Goal: Task Accomplishment & Management: Manage account settings

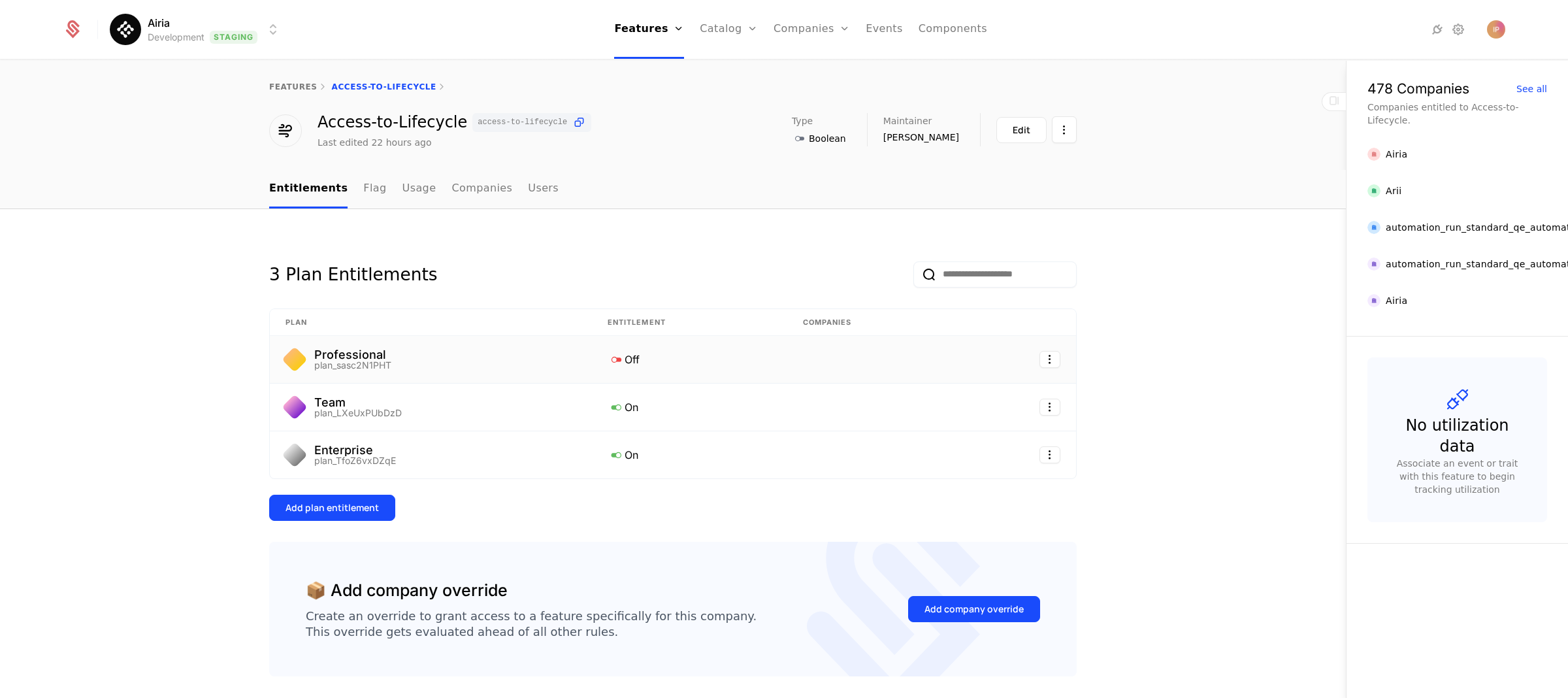
click at [622, 362] on div "Off" at bounding box center [689, 359] width 164 height 17
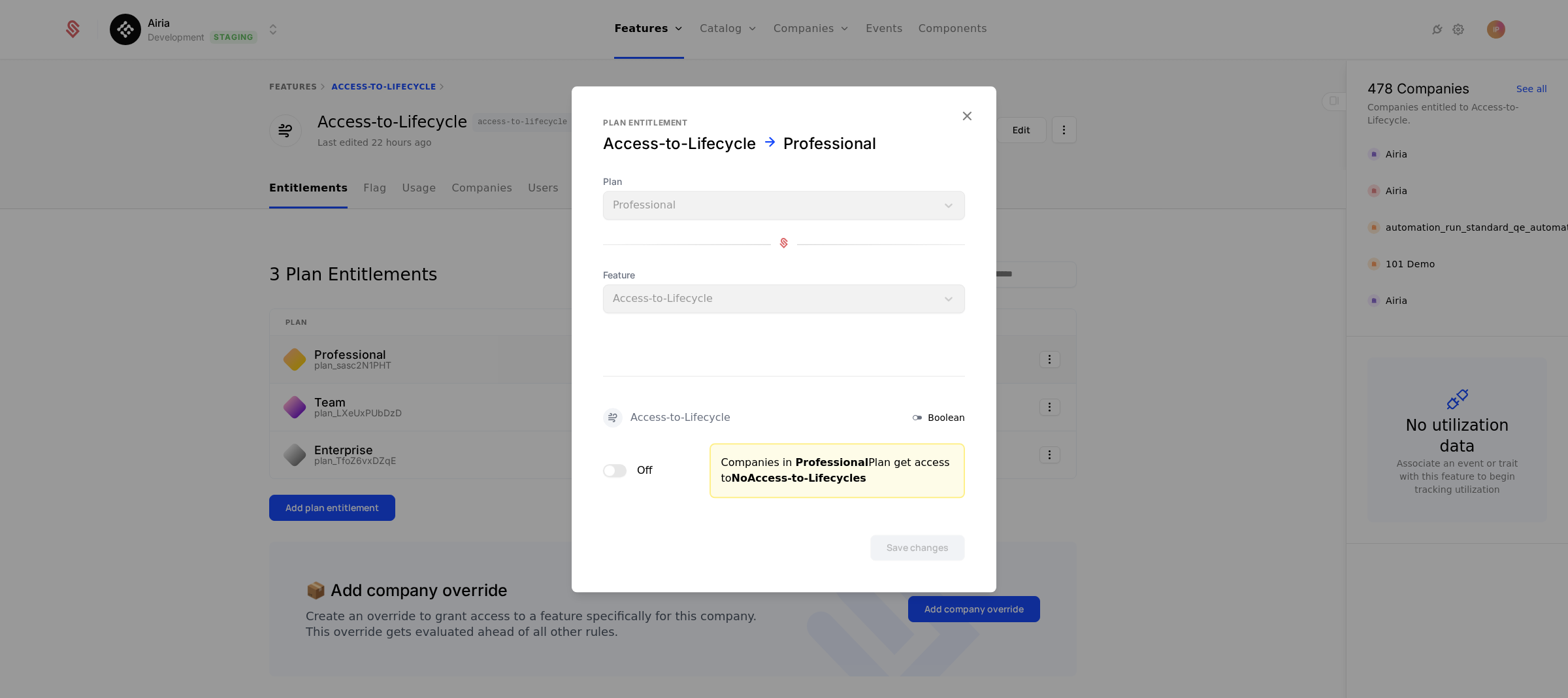
click at [616, 469] on button "Off" at bounding box center [614, 470] width 23 height 13
click at [906, 548] on button "Save changes" at bounding box center [918, 547] width 95 height 26
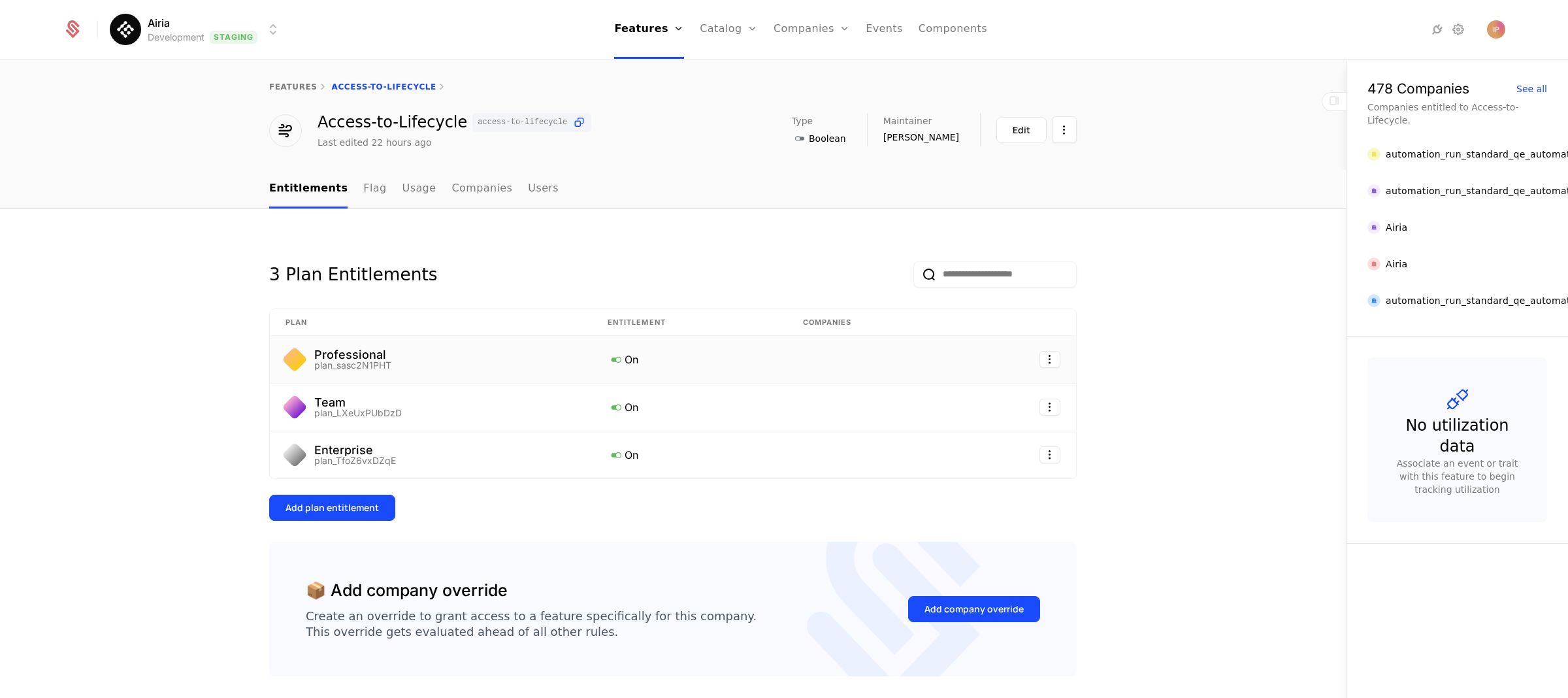
click at [560, 360] on div "Professional plan_sasc2N1PHT" at bounding box center [431, 359] width 291 height 21
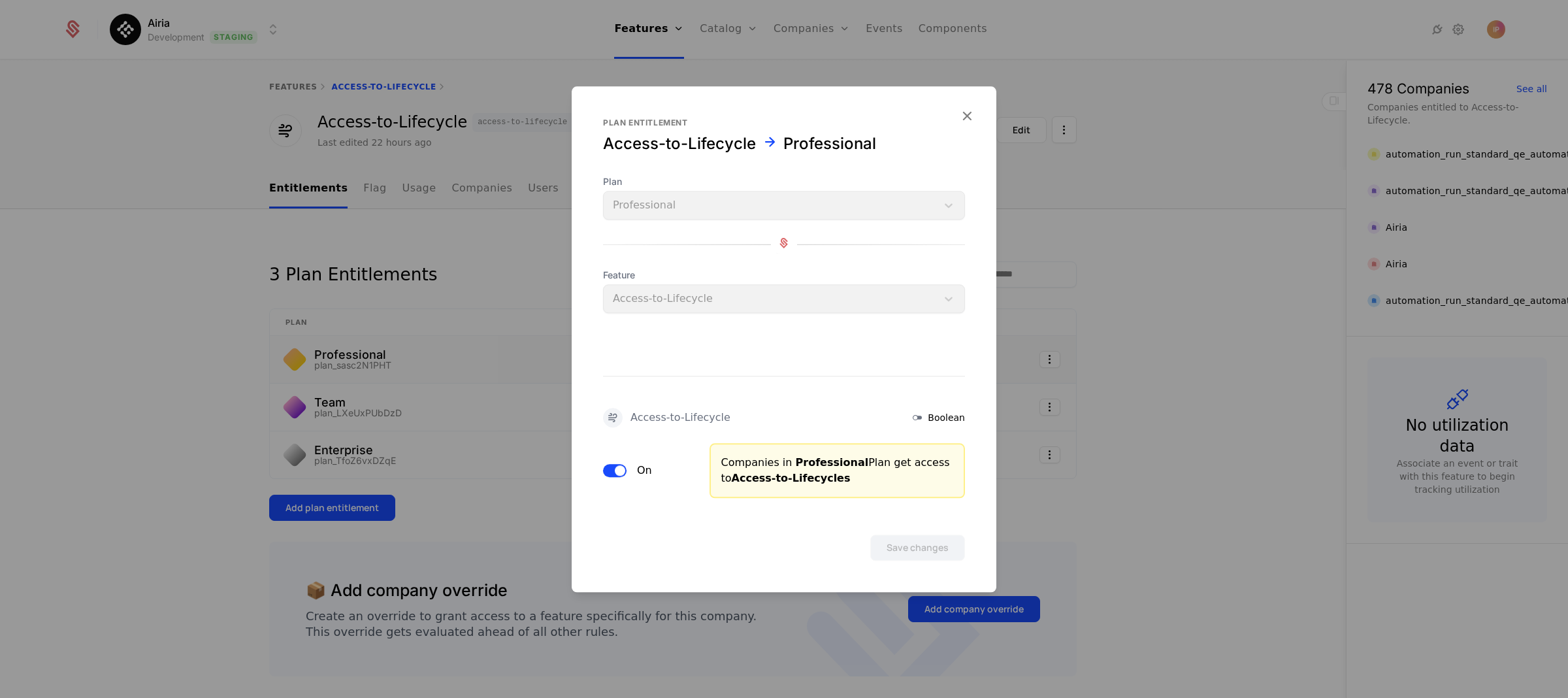
click at [614, 470] on span "button" at bounding box center [620, 470] width 11 height 11
click at [900, 547] on button "Save changes" at bounding box center [918, 547] width 95 height 26
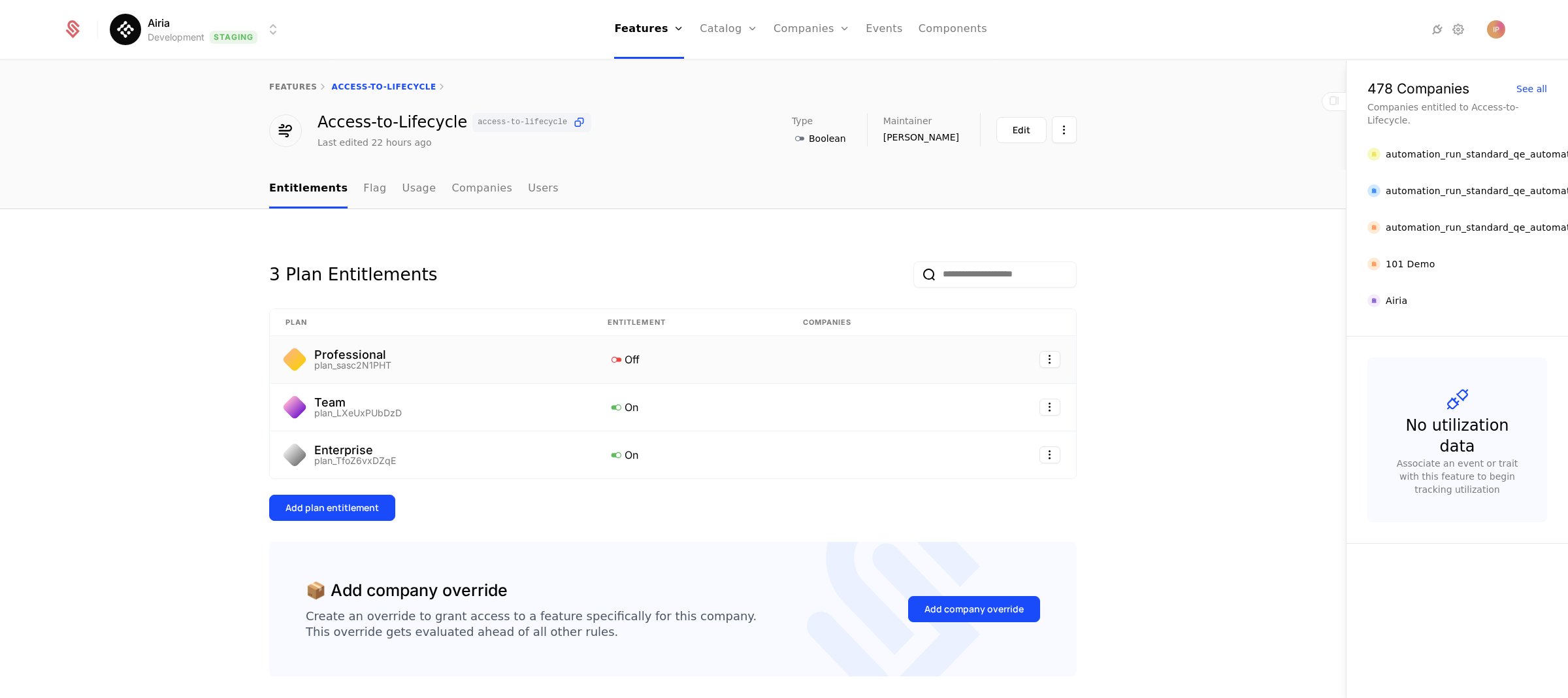
click at [247, 29] on html "Airia Development Staging Features Features Flags Catalog Plans Add Ons Configu…" at bounding box center [784, 349] width 1568 height 698
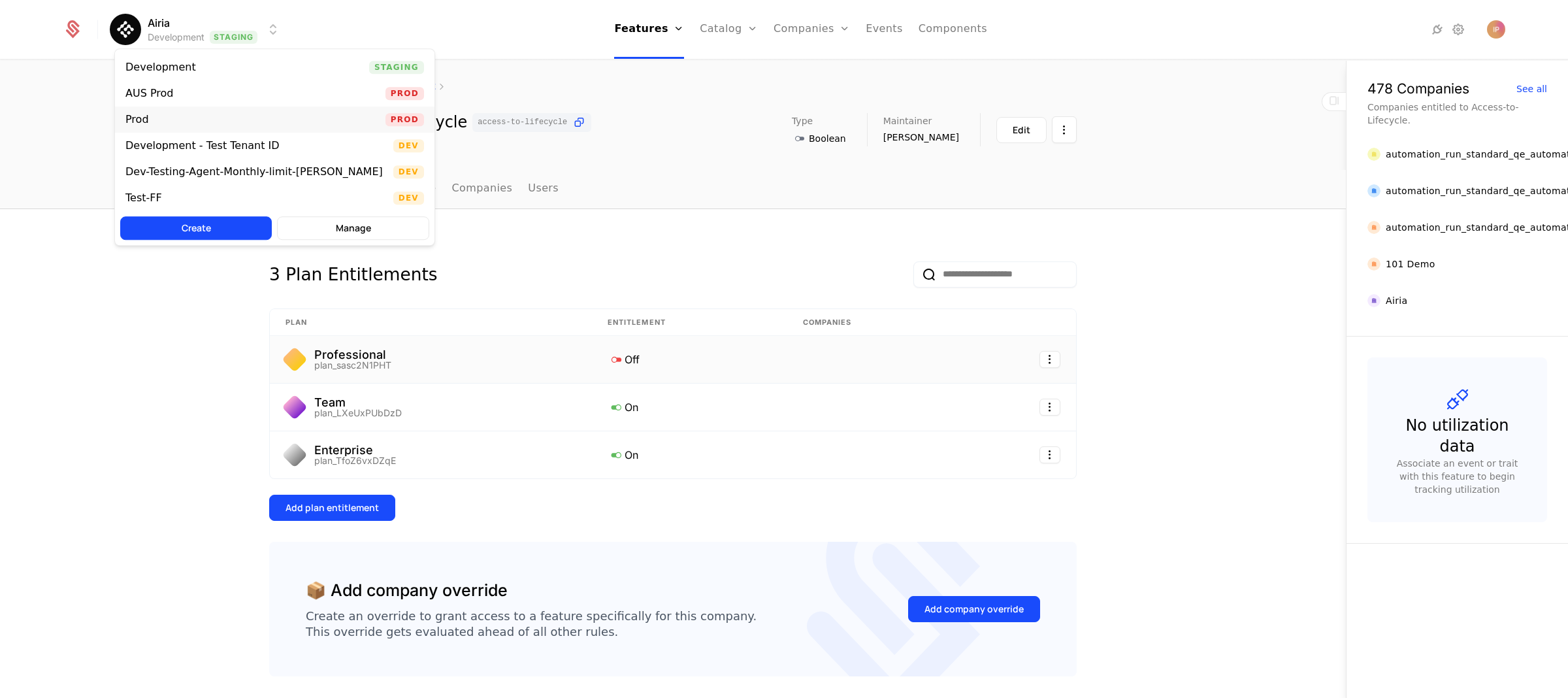
click at [195, 110] on div "Prod Prod" at bounding box center [274, 119] width 319 height 26
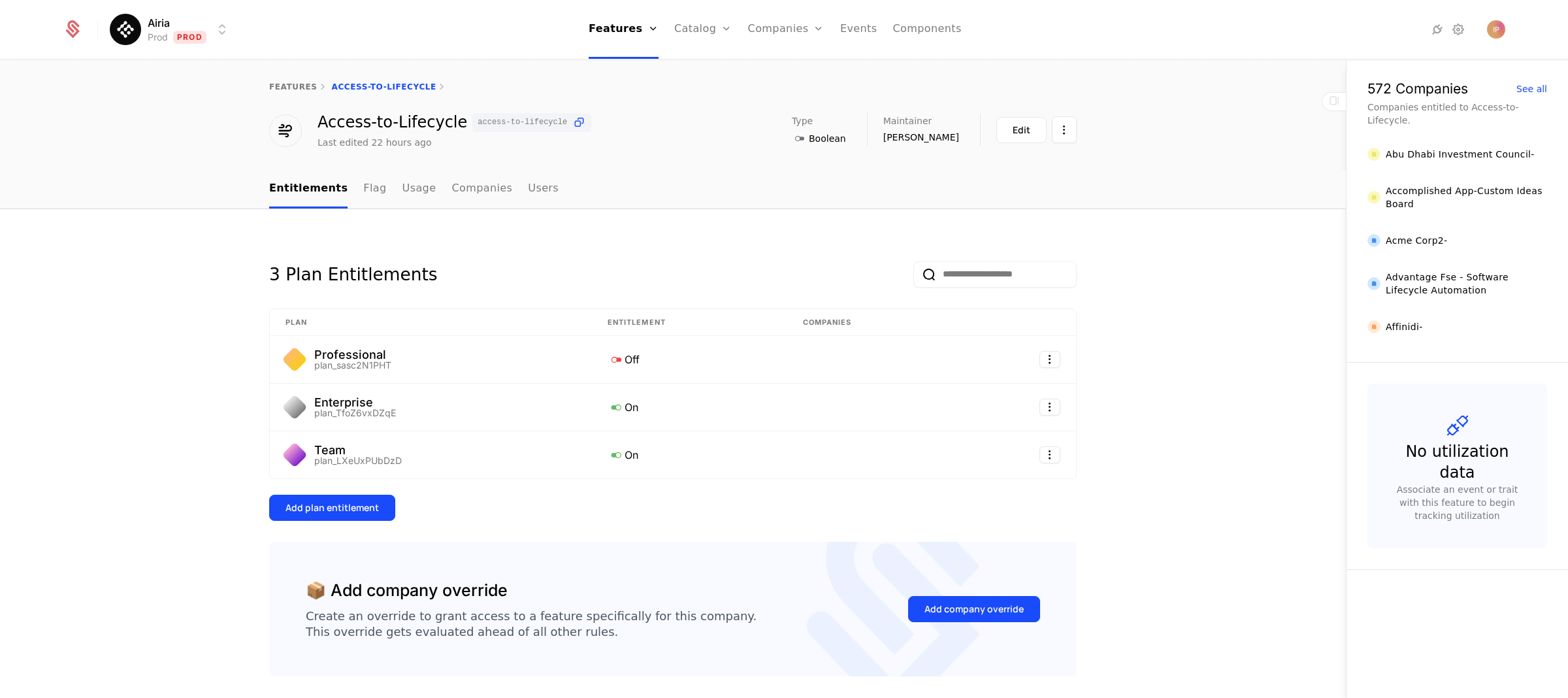
click at [175, 25] on html "Airia Prod Prod Features Features Flags Catalog Plans Add Ons Configuration Com…" at bounding box center [784, 349] width 1568 height 698
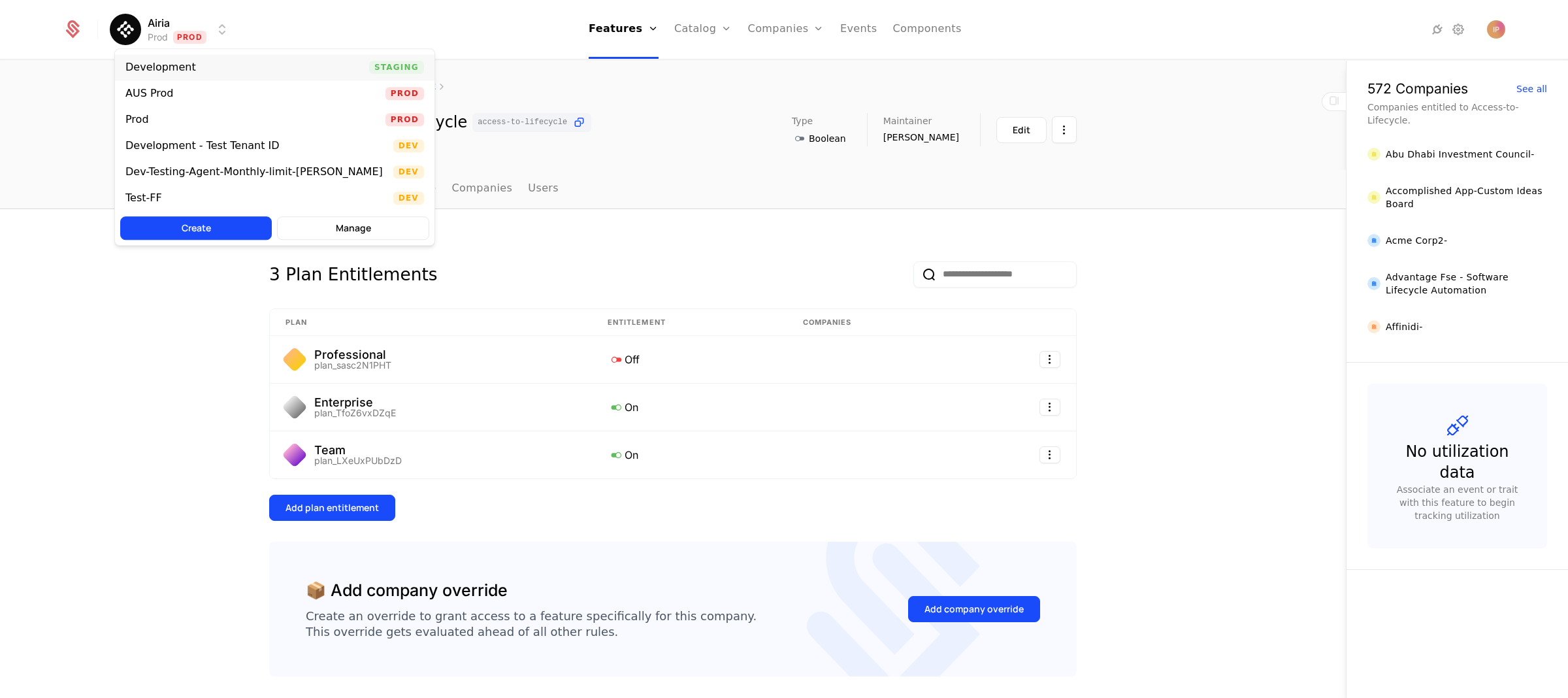
click at [152, 69] on div "Development" at bounding box center [161, 67] width 71 height 11
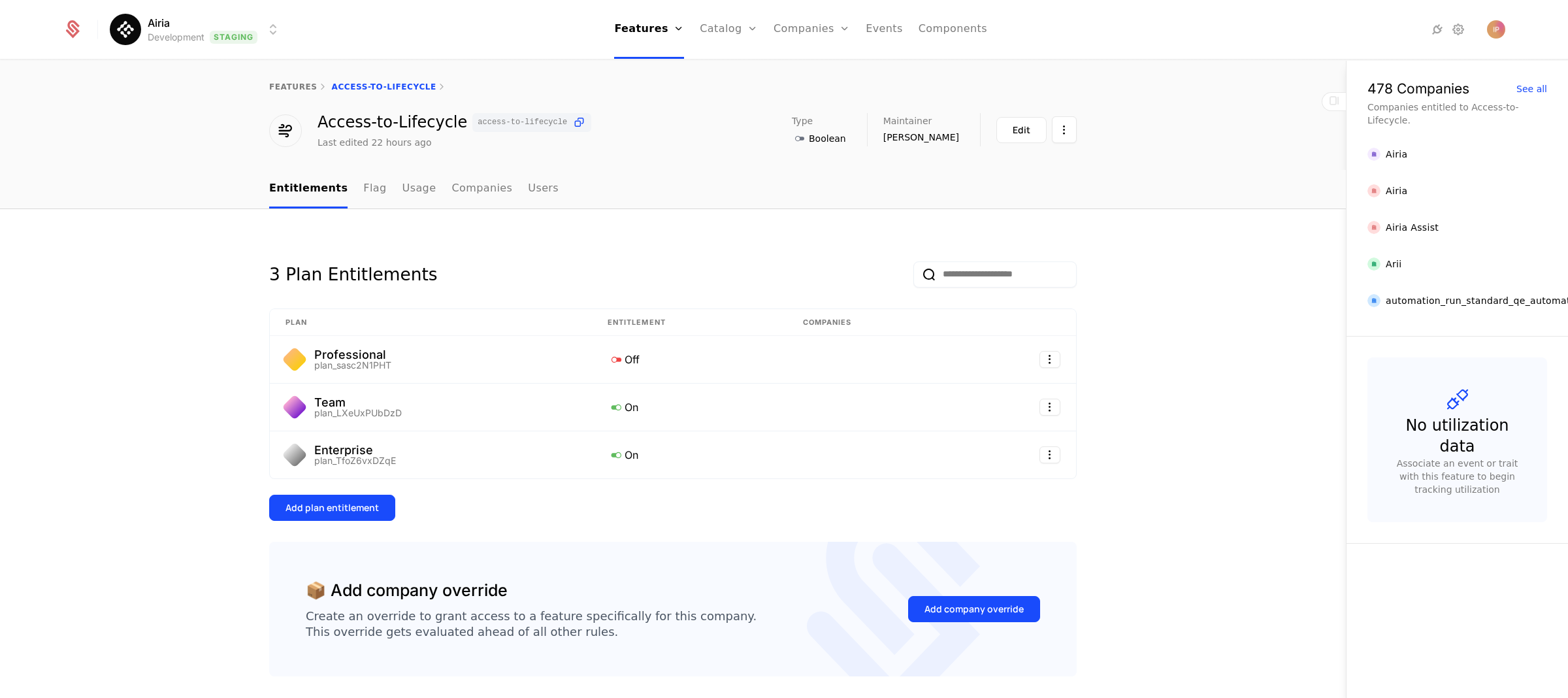
click at [188, 33] on html "Airia Development Staging Features Features Flags Catalog Plans Add Ons Configu…" at bounding box center [784, 349] width 1568 height 698
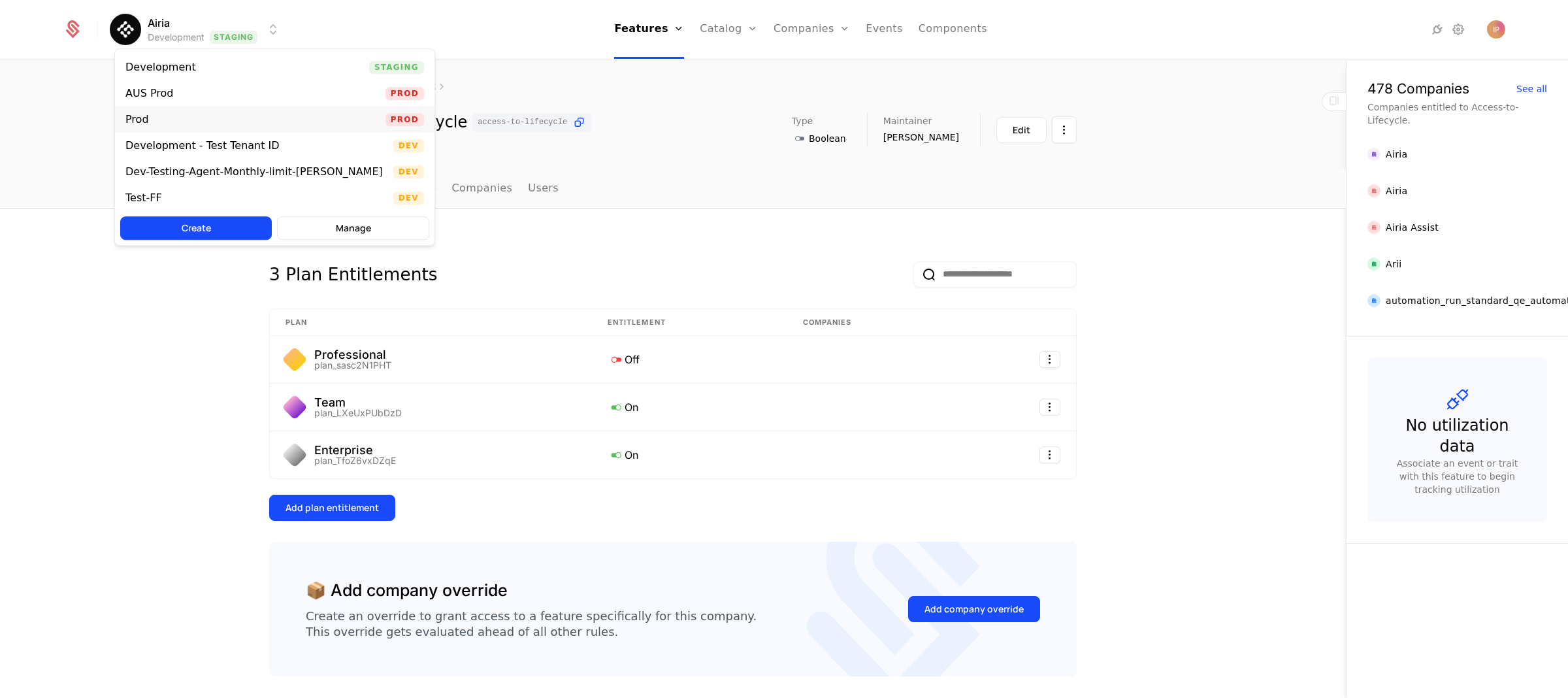
click at [174, 117] on div "Prod Prod" at bounding box center [274, 119] width 319 height 26
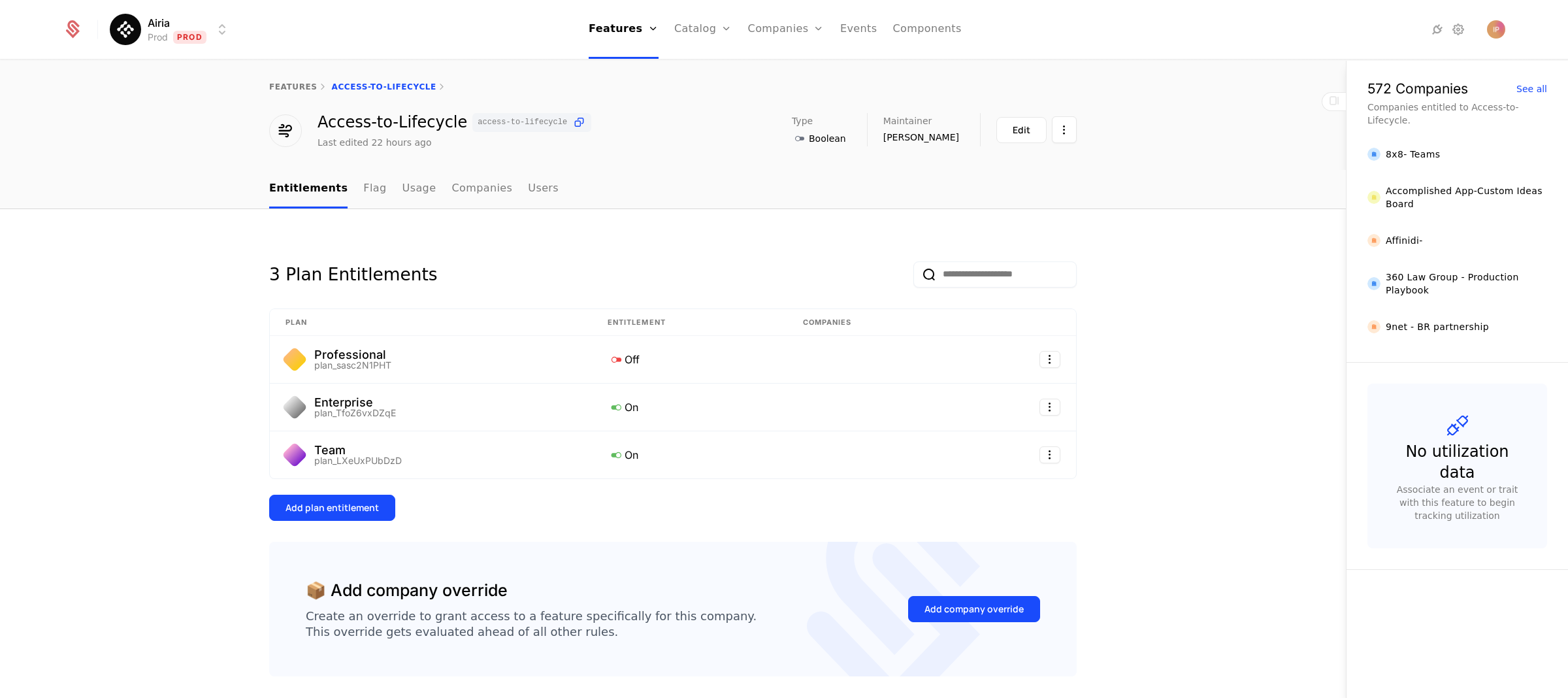
click at [157, 22] on html "Airia Prod Prod Features Features Flags Catalog Plans Add Ons Configuration Com…" at bounding box center [784, 349] width 1568 height 698
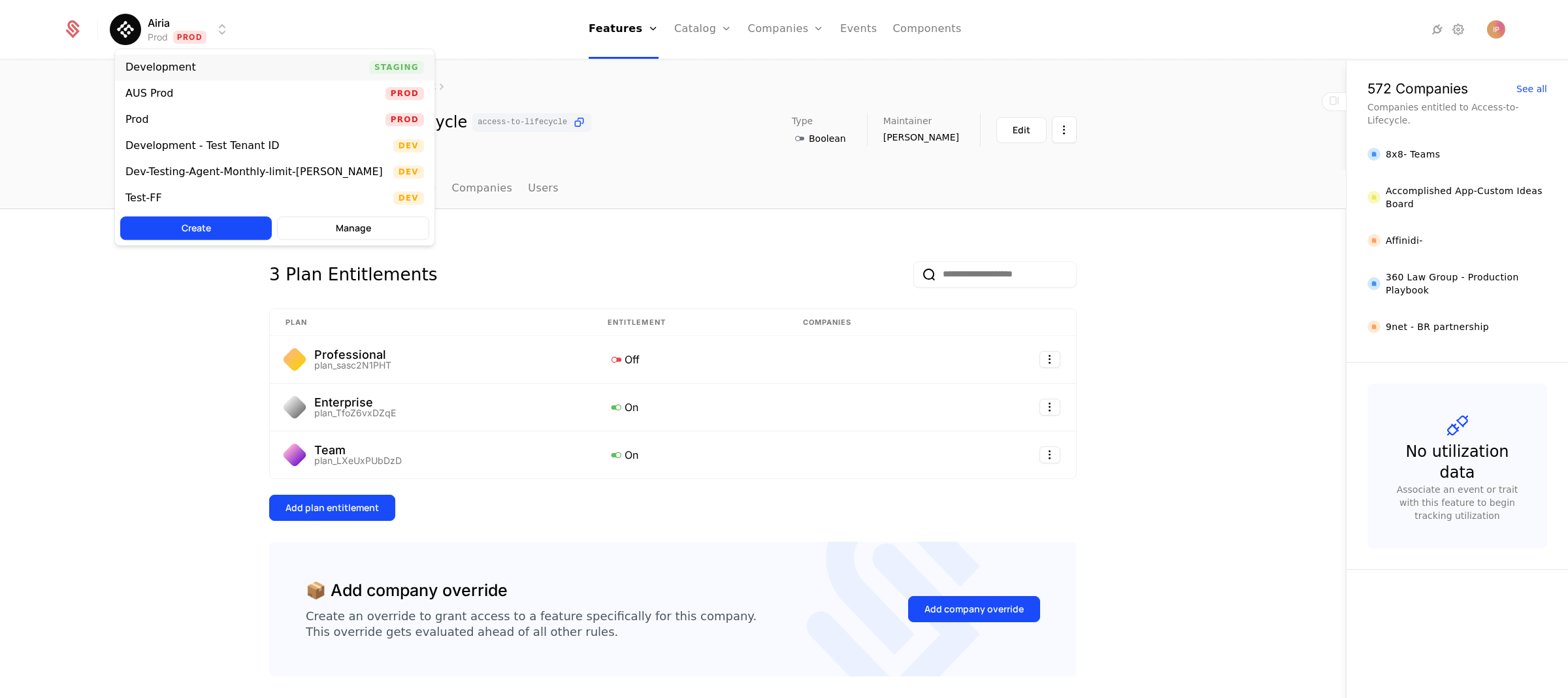
click at [157, 64] on div "Development" at bounding box center [161, 67] width 71 height 11
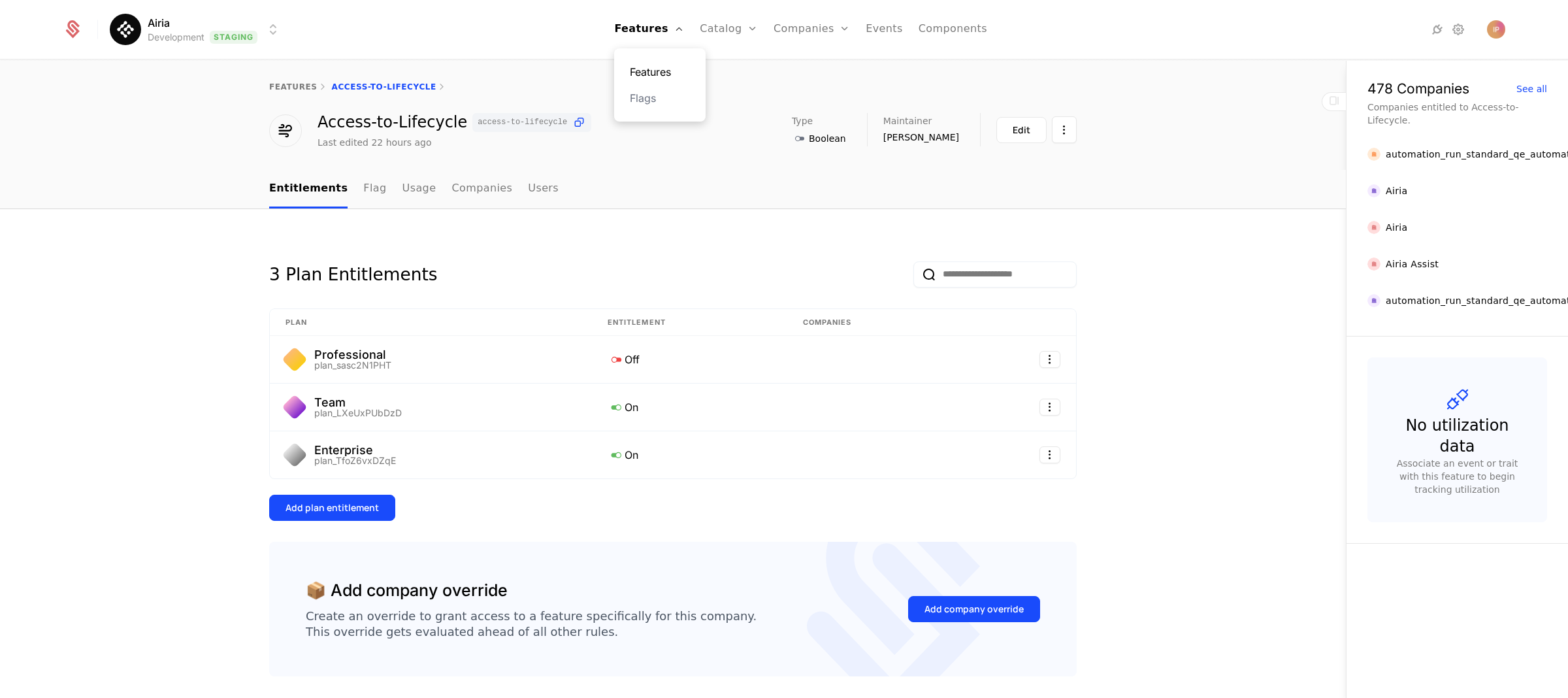
click at [666, 66] on link "Features" at bounding box center [659, 71] width 60 height 15
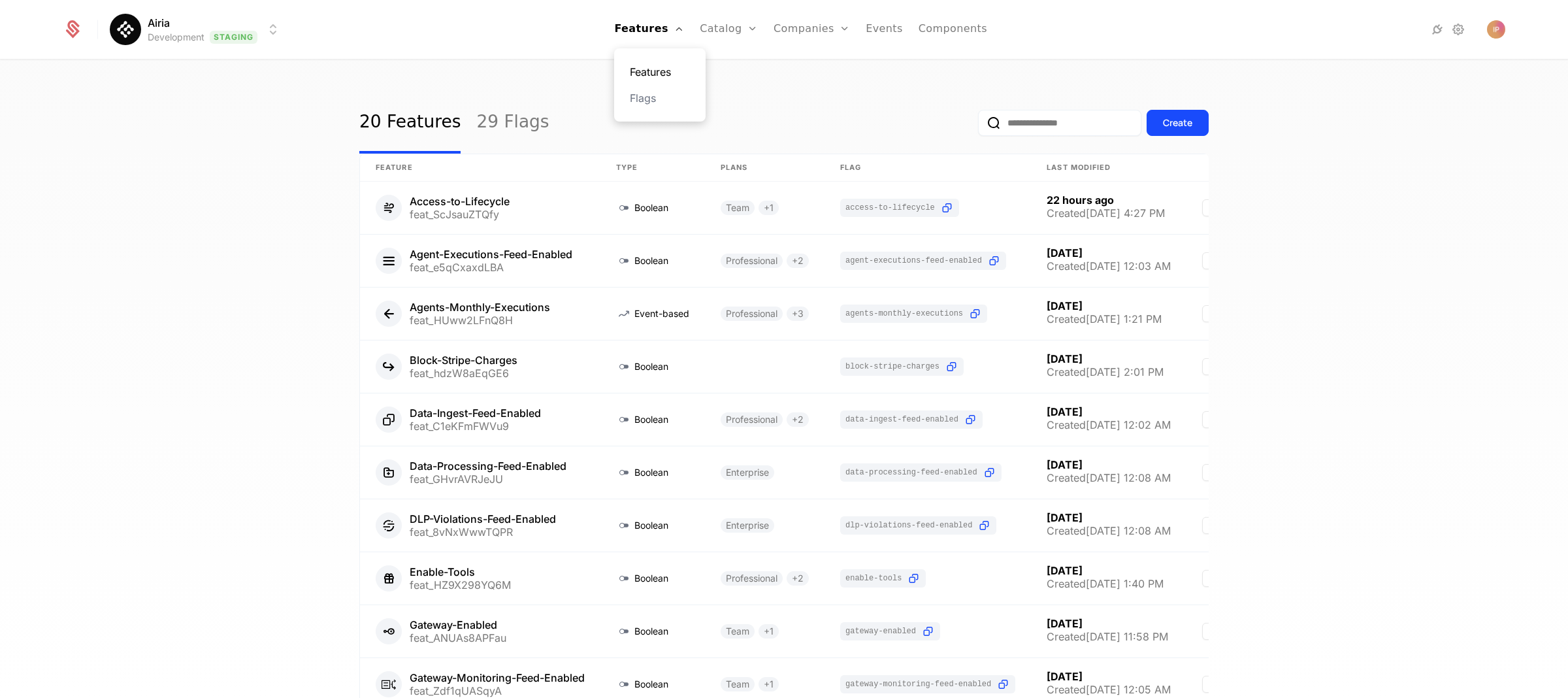
click at [676, 66] on link "Features" at bounding box center [659, 71] width 60 height 15
click at [1183, 125] on div "Create" at bounding box center [1177, 123] width 30 height 13
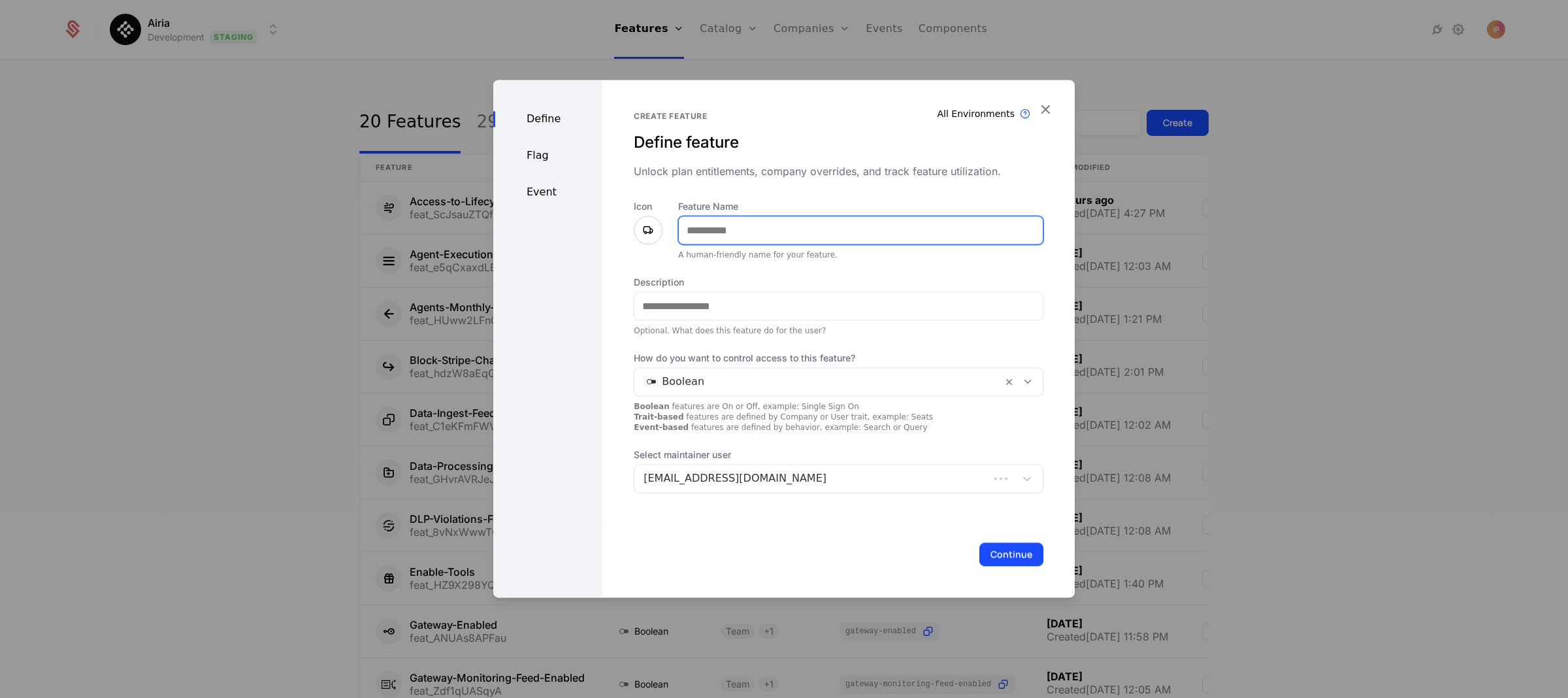
click at [757, 240] on input "Feature Name" at bounding box center [861, 230] width 364 height 28
paste input "**********"
click at [723, 231] on input "**********" at bounding box center [861, 230] width 364 height 28
type input "**********"
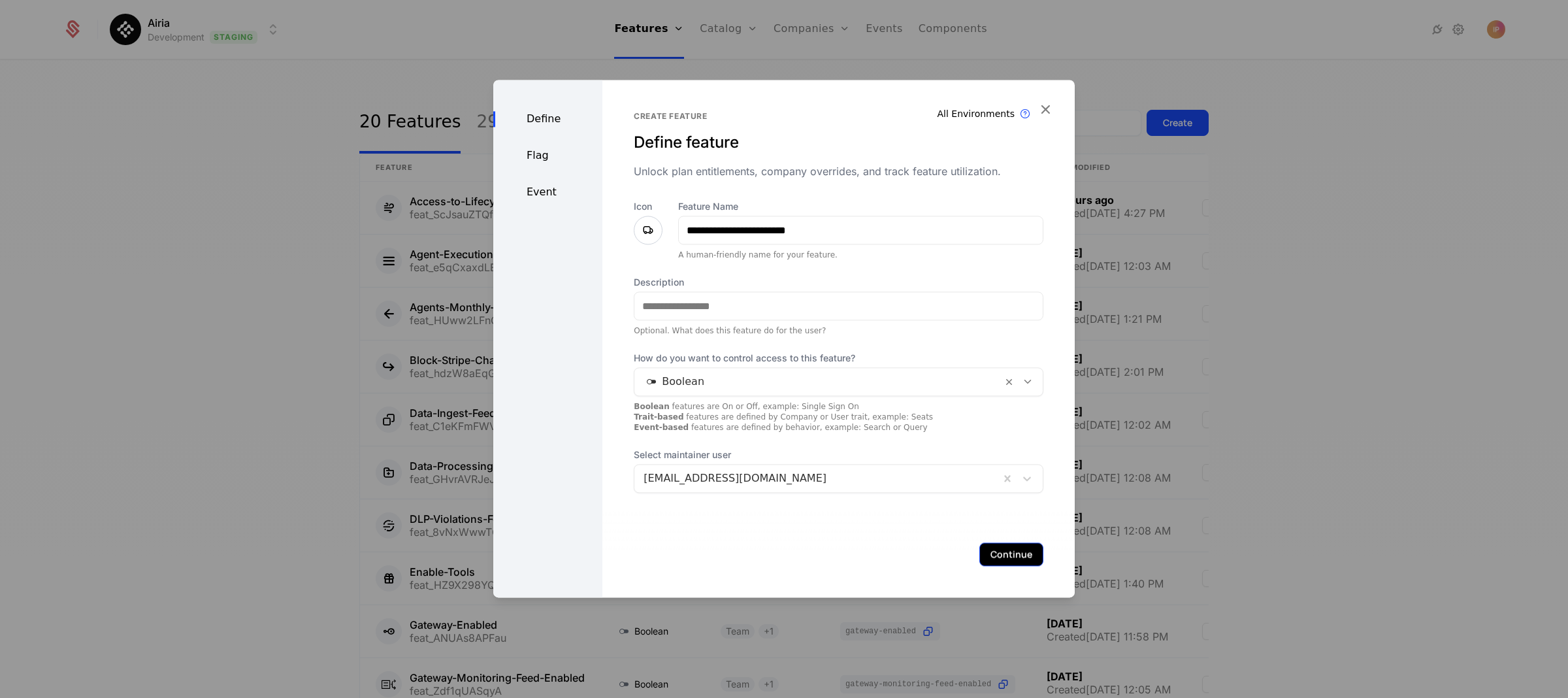
click at [999, 553] on button "Continue" at bounding box center [1011, 554] width 64 height 23
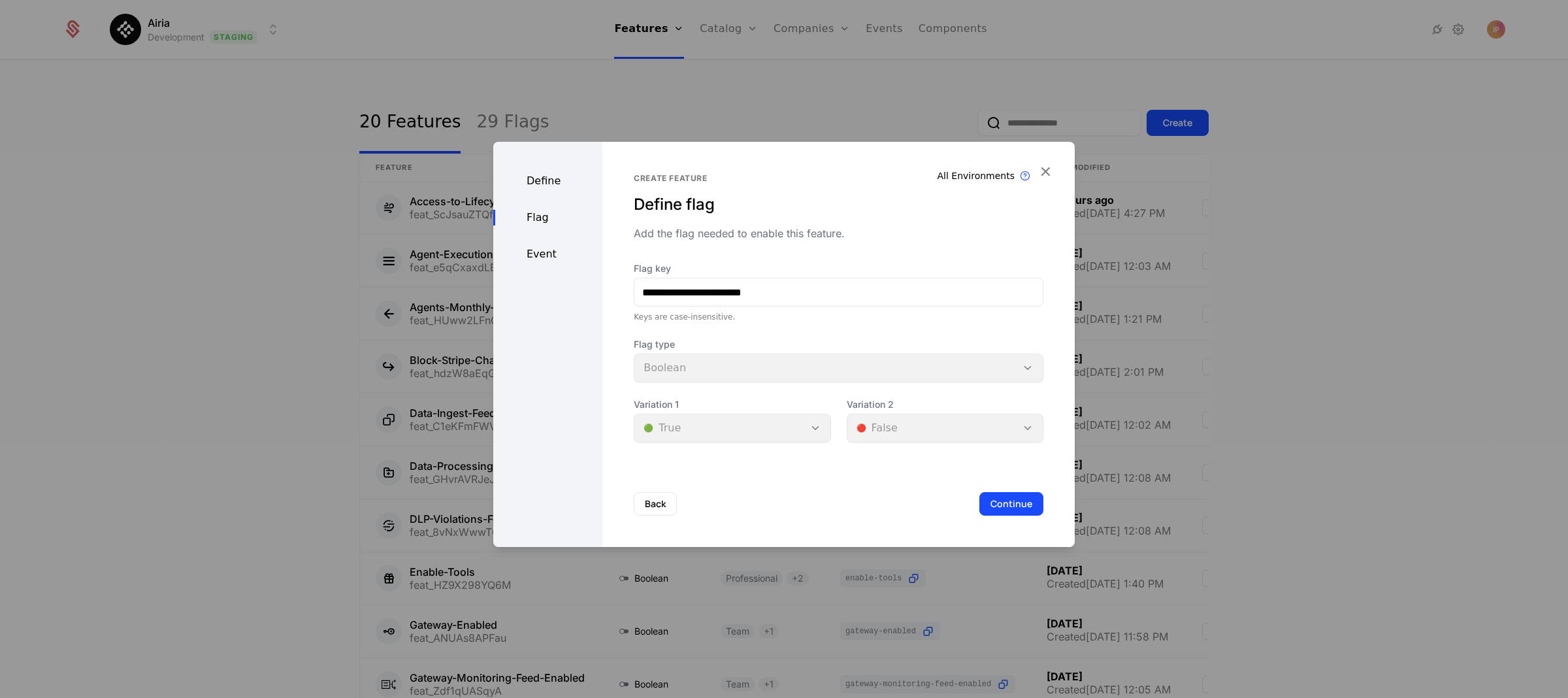
click at [528, 183] on div "Define" at bounding box center [548, 180] width 109 height 15
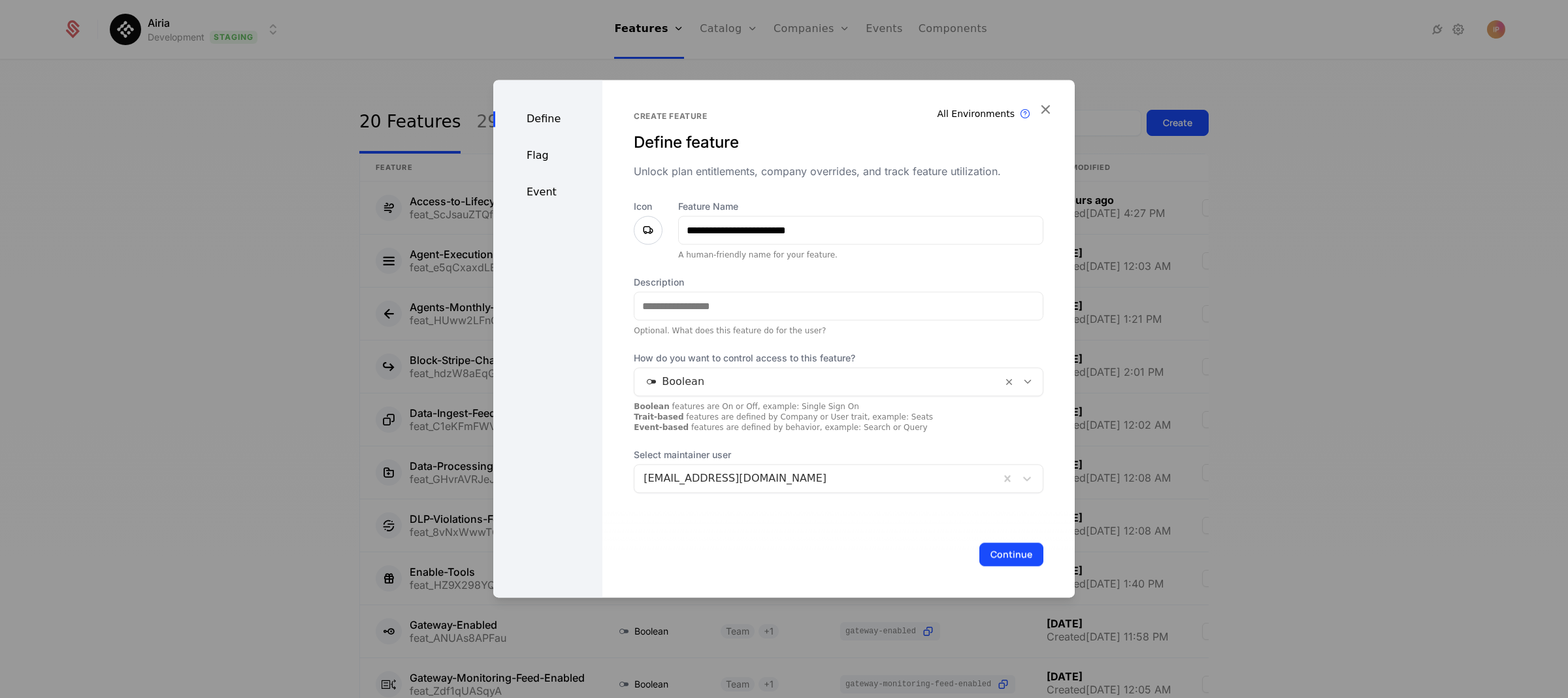
click at [544, 160] on div "Flag" at bounding box center [548, 155] width 109 height 15
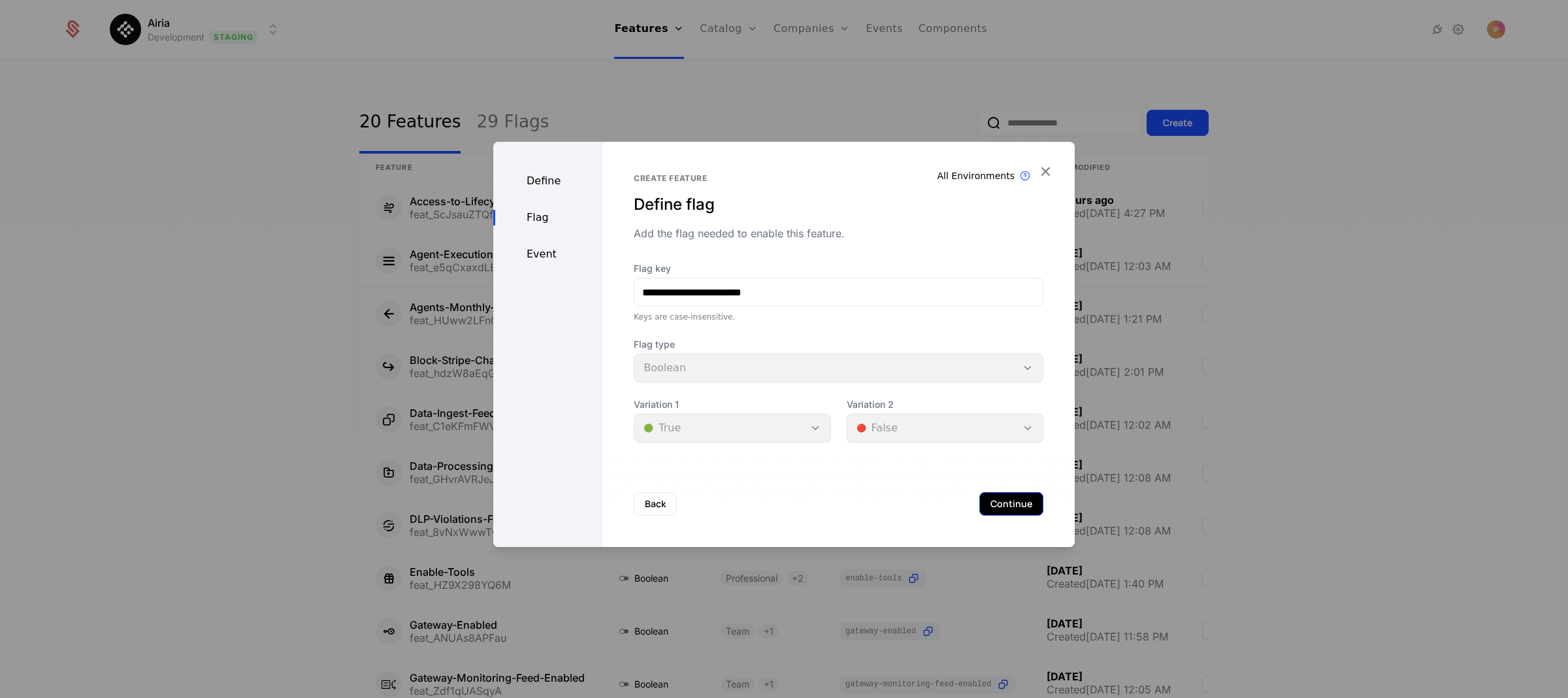
click at [1004, 512] on button "Continue" at bounding box center [1011, 503] width 64 height 23
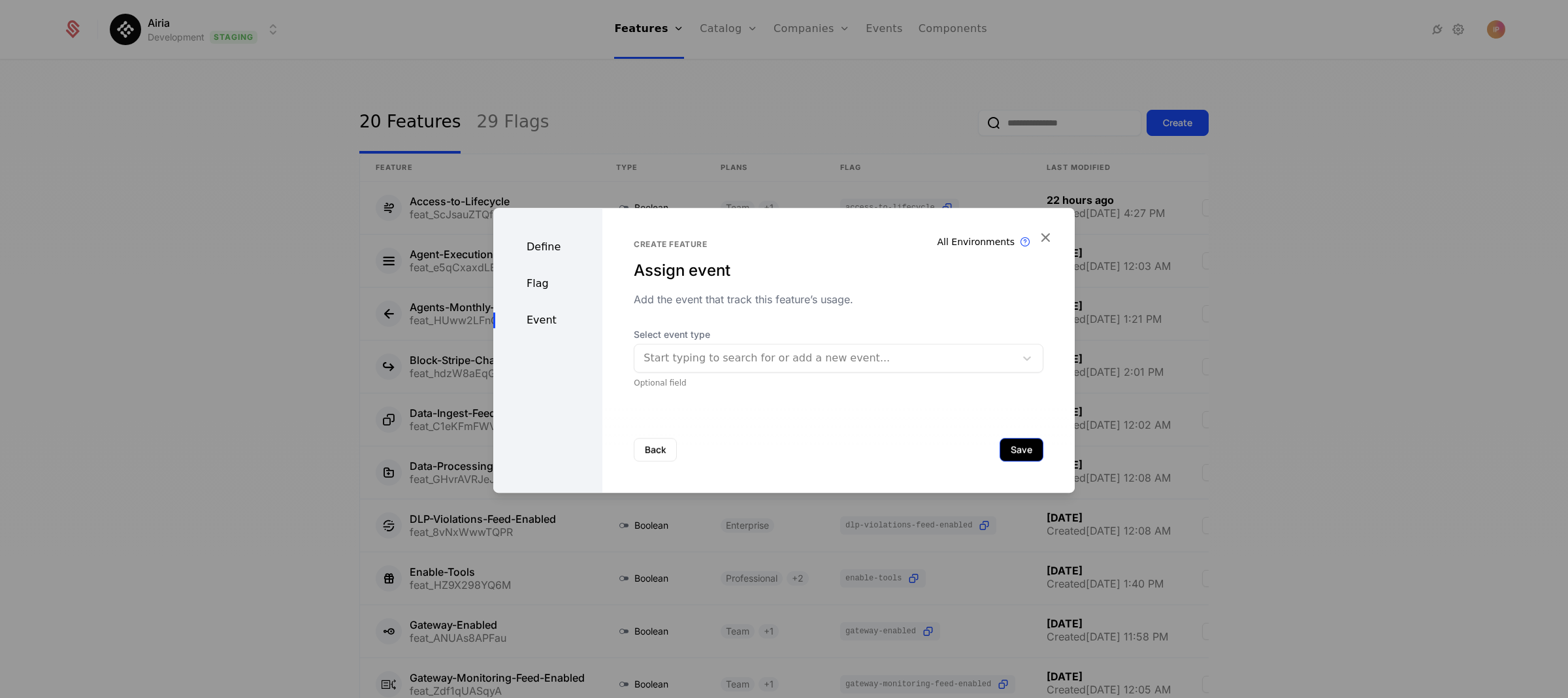
click at [1008, 449] on button "Save" at bounding box center [1021, 449] width 44 height 23
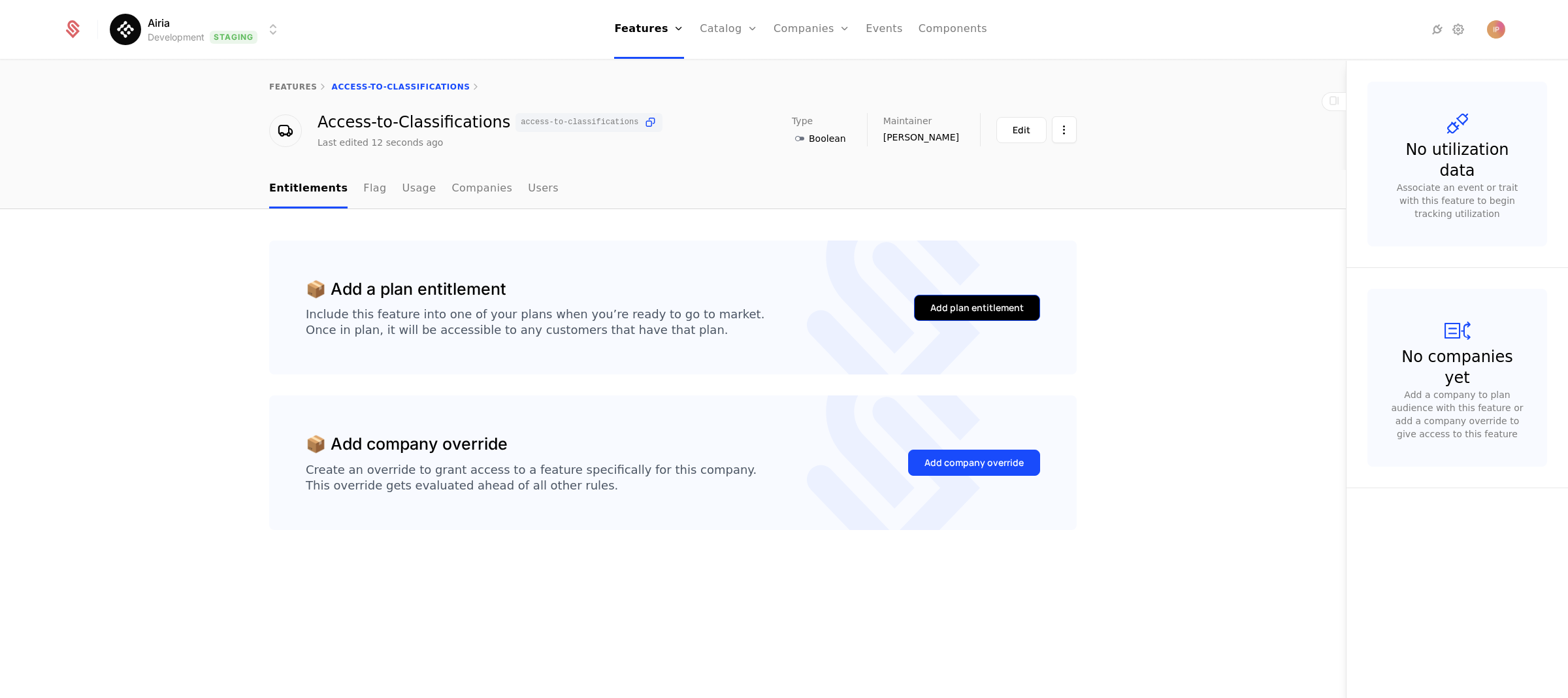
click at [991, 309] on div "Add plan entitlement" at bounding box center [977, 308] width 93 height 13
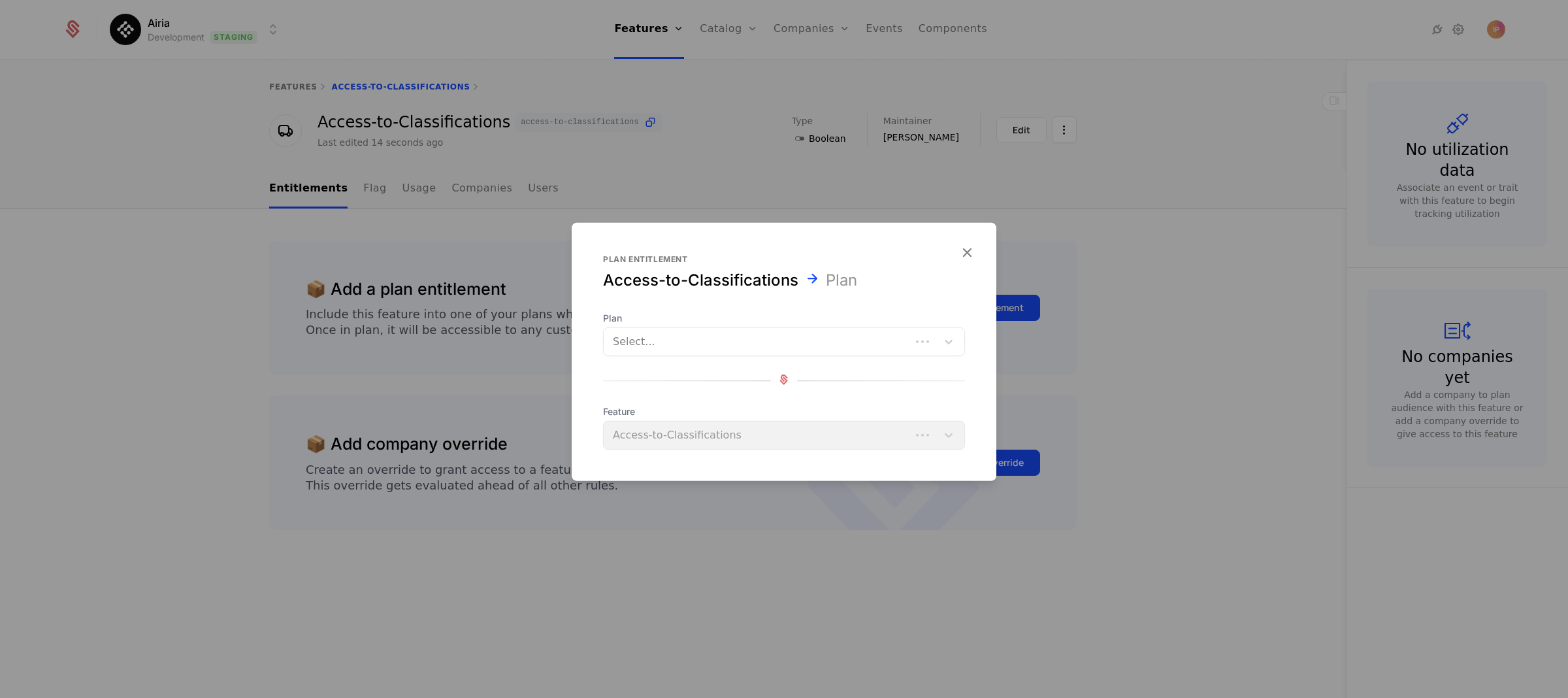
click at [756, 347] on div at bounding box center [757, 342] width 289 height 18
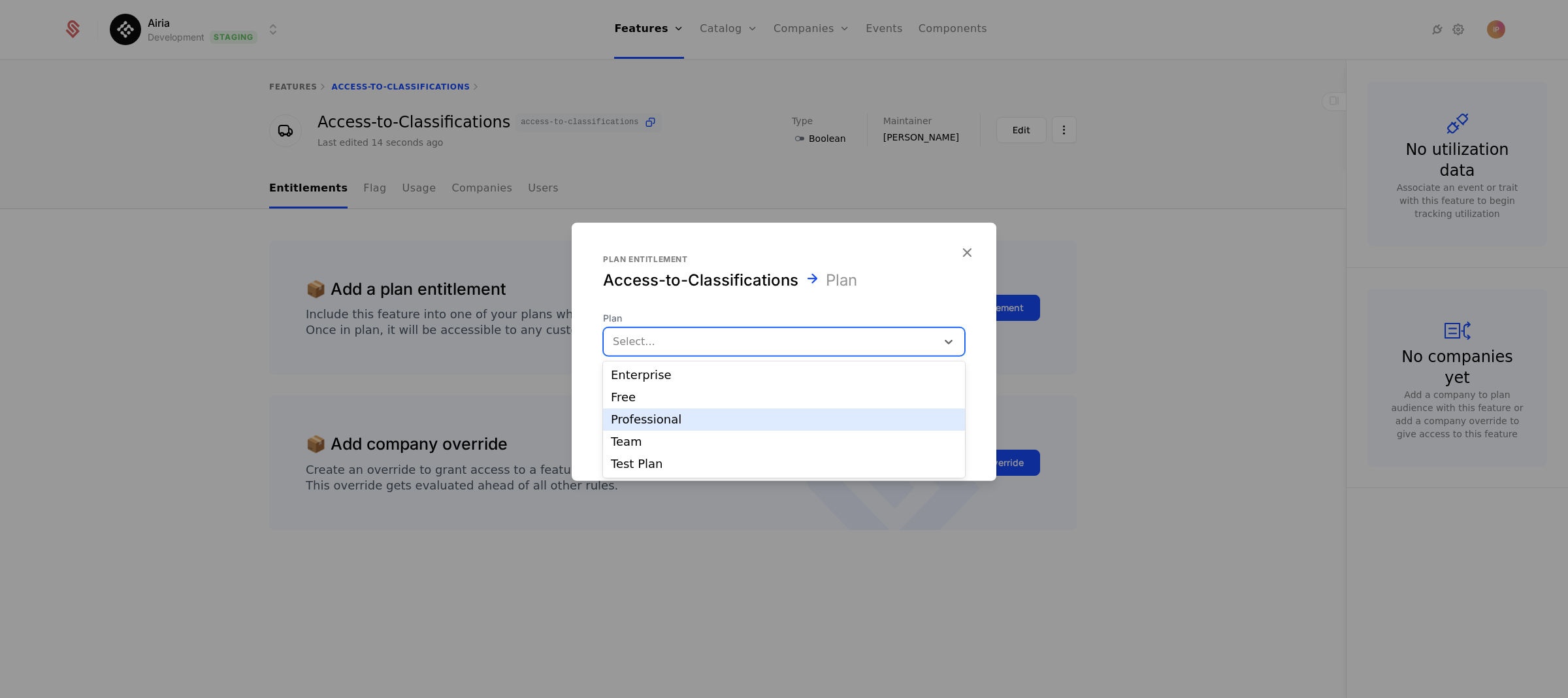
click at [696, 419] on div "Professional" at bounding box center [784, 419] width 346 height 12
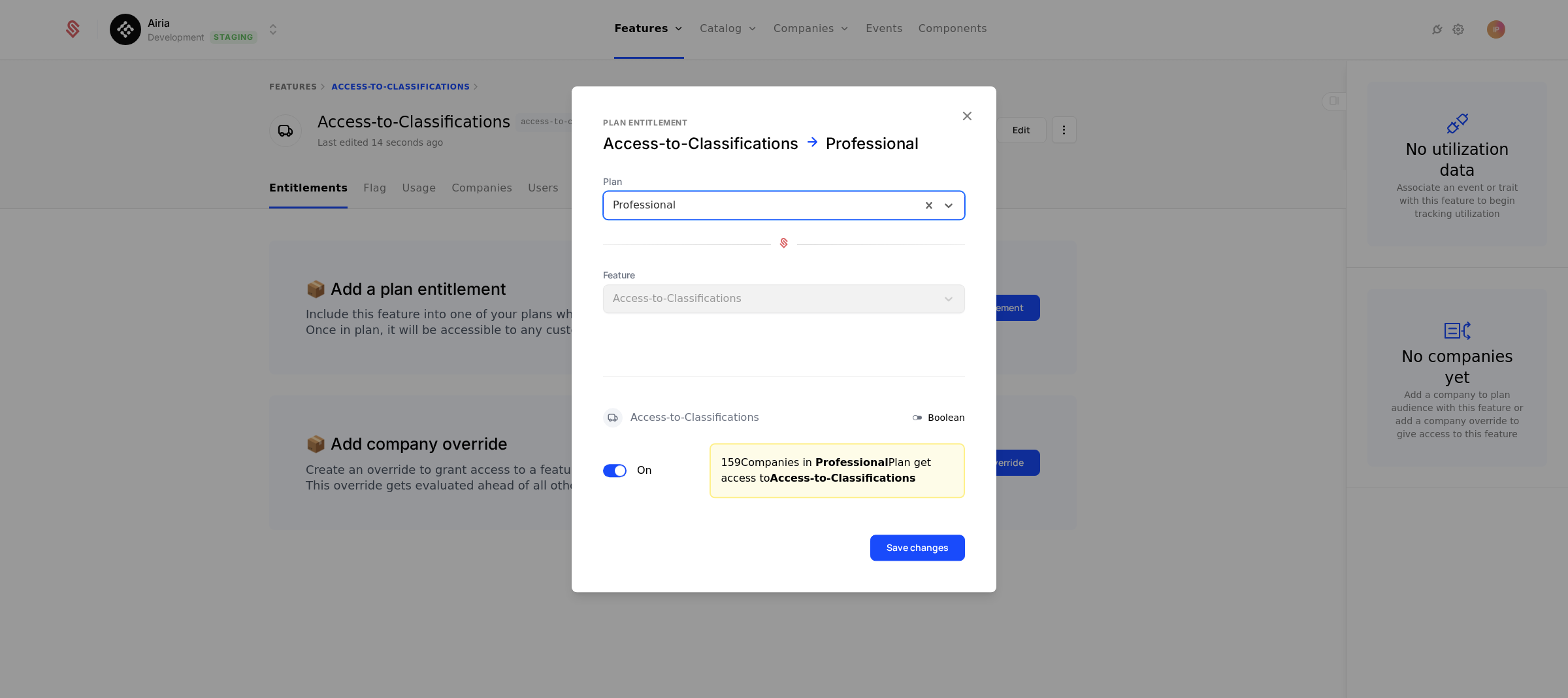
click at [614, 469] on span "button" at bounding box center [620, 470] width 11 height 11
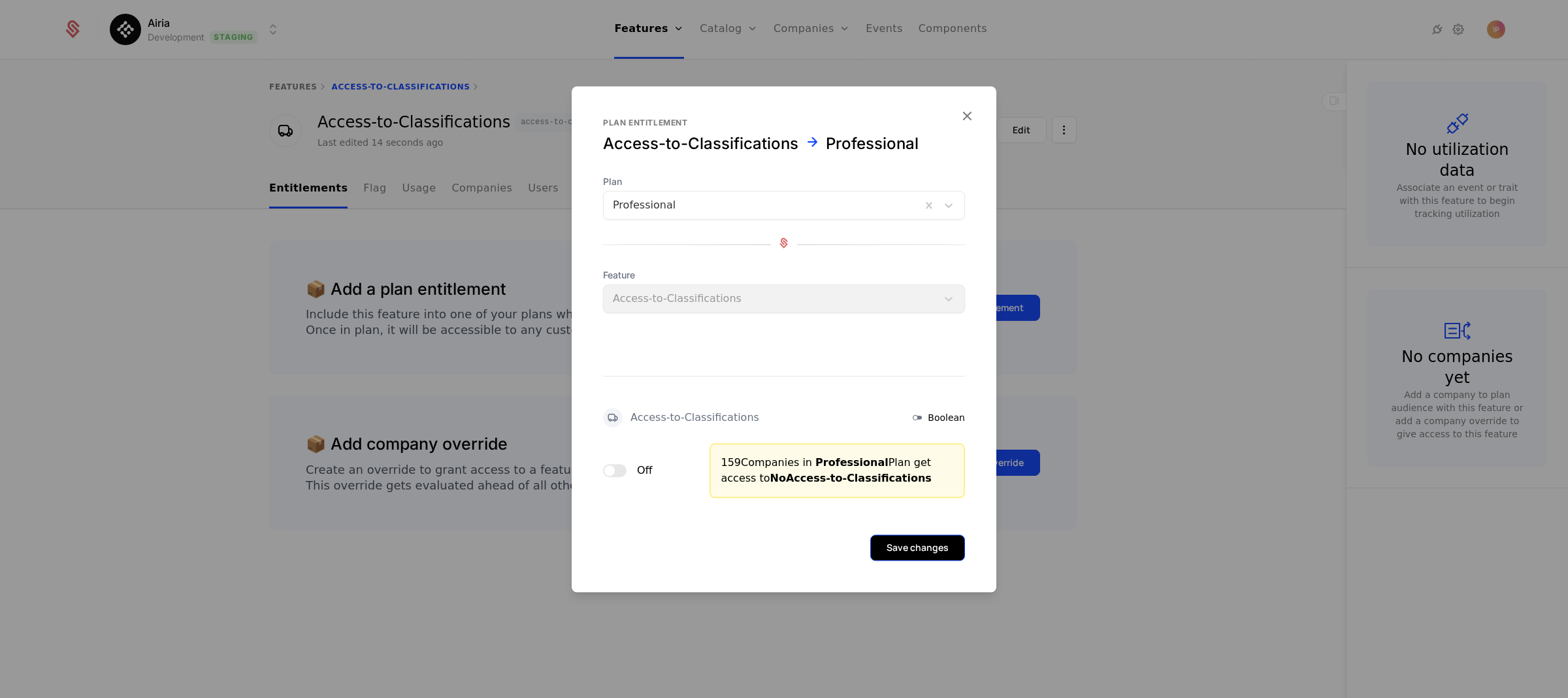
click at [893, 551] on button "Save changes" at bounding box center [918, 547] width 95 height 26
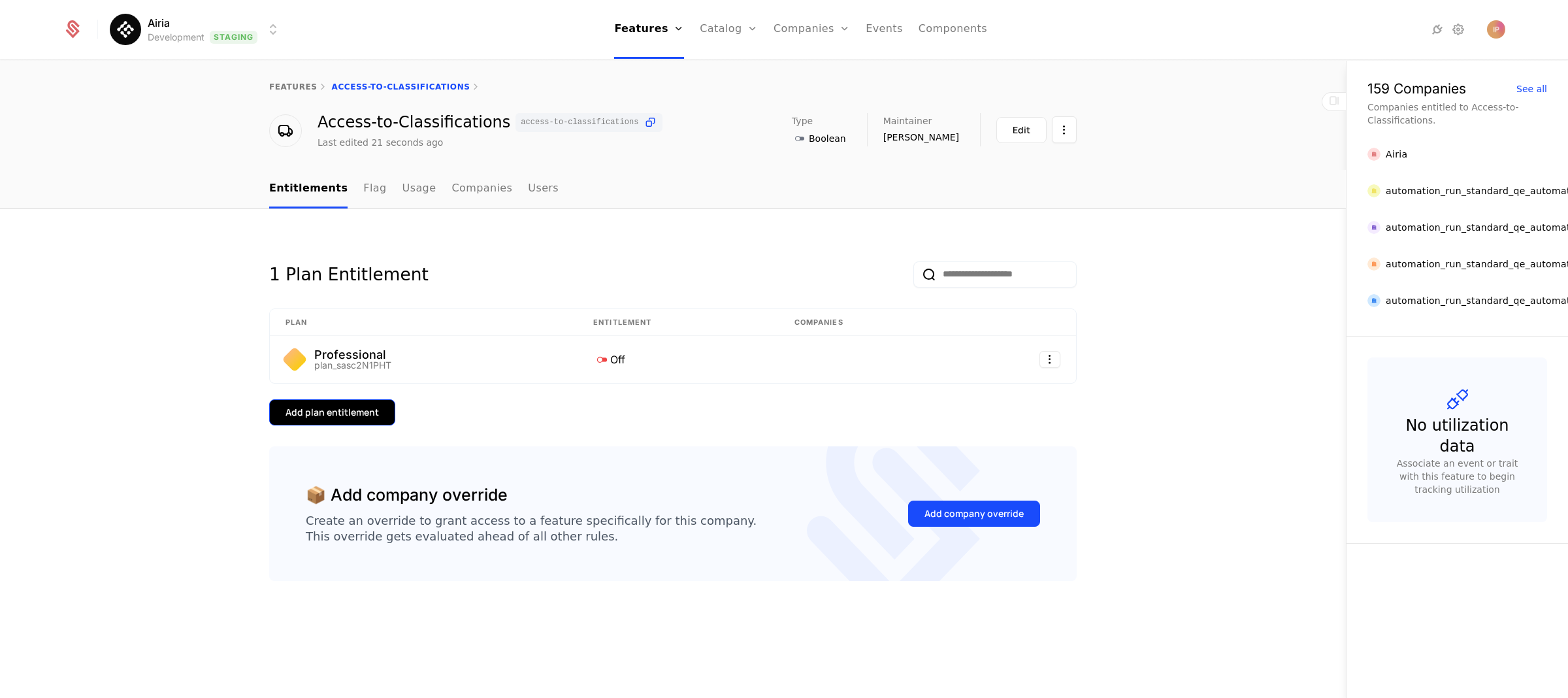
click at [362, 412] on div "Add plan entitlement" at bounding box center [332, 412] width 93 height 13
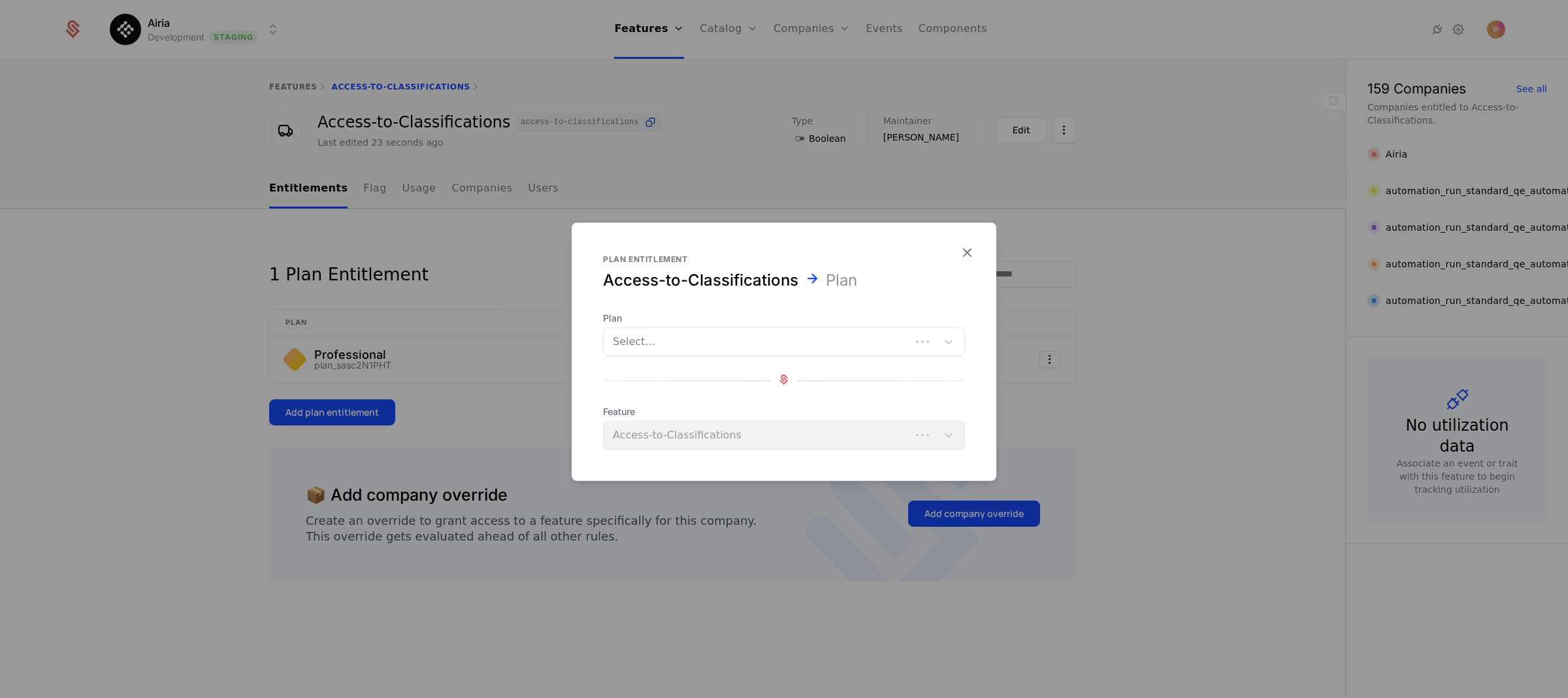
click at [684, 345] on div at bounding box center [757, 342] width 289 height 18
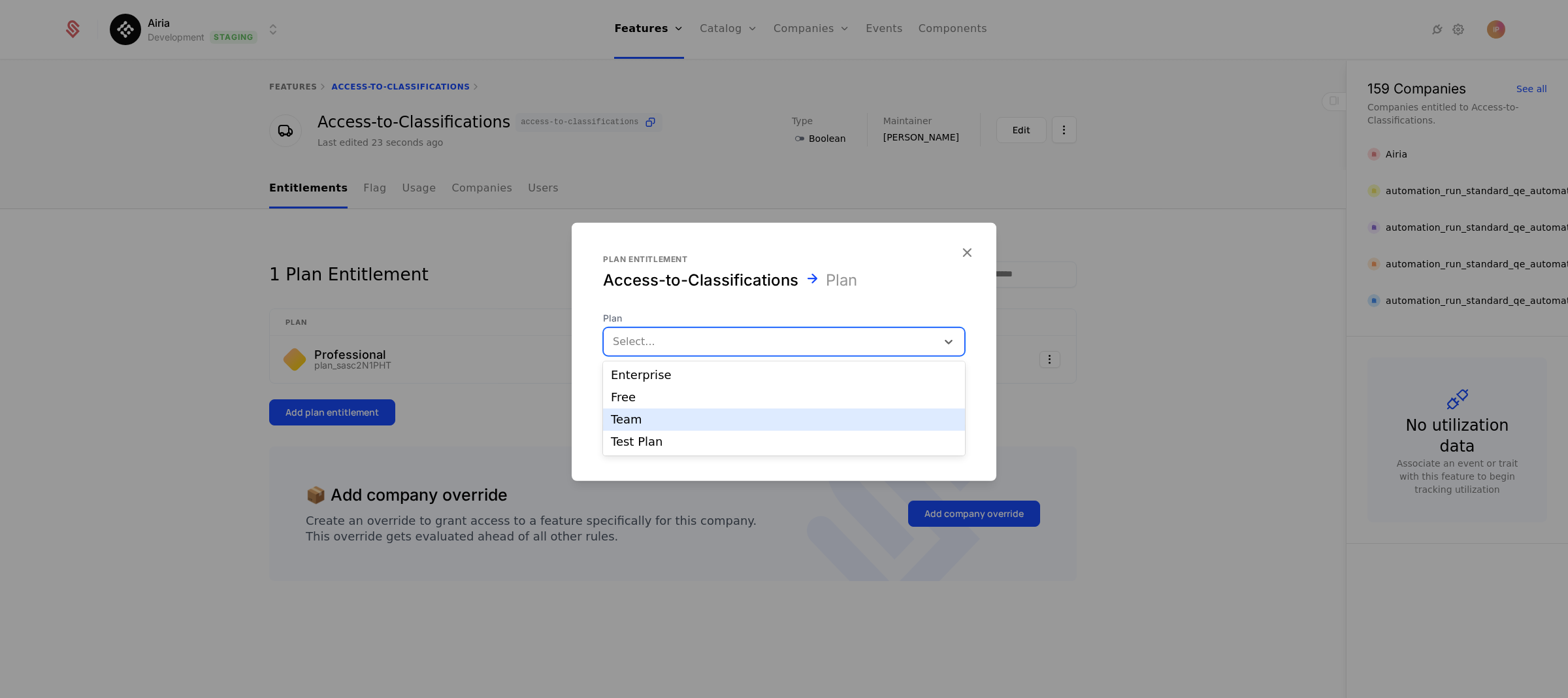
click at [669, 419] on div "Team" at bounding box center [784, 419] width 346 height 12
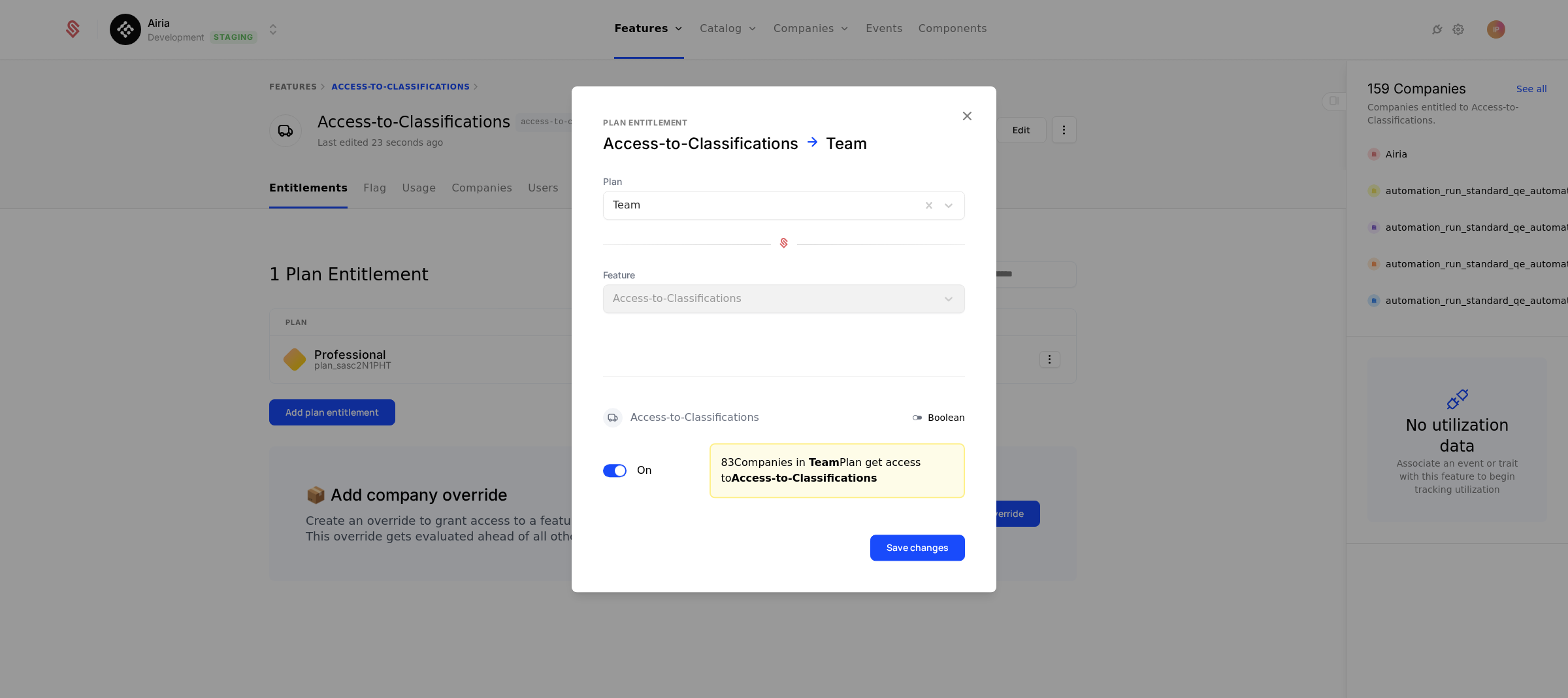
click at [612, 469] on button "On" at bounding box center [614, 470] width 23 height 13
click at [892, 552] on button "Save changes" at bounding box center [918, 547] width 95 height 26
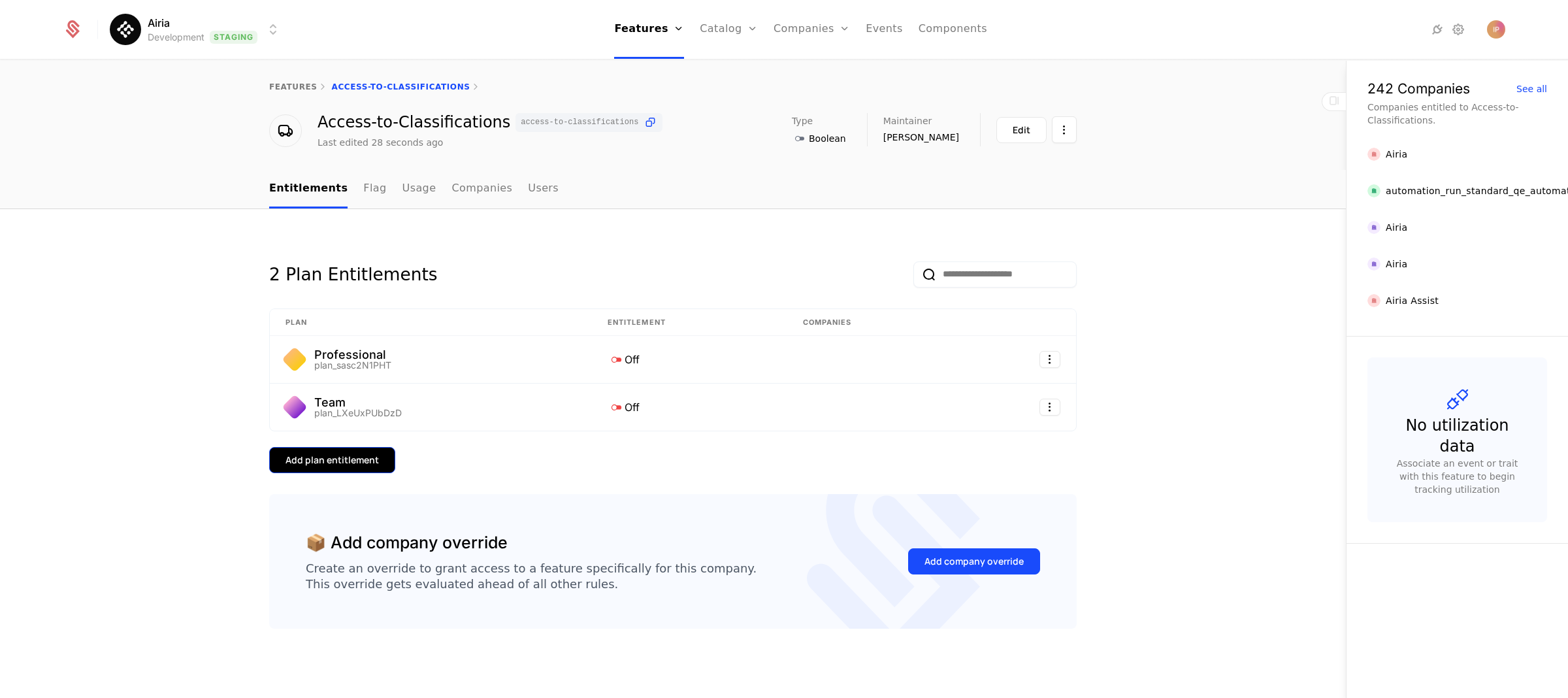
click at [352, 459] on div "Add plan entitlement" at bounding box center [332, 459] width 93 height 13
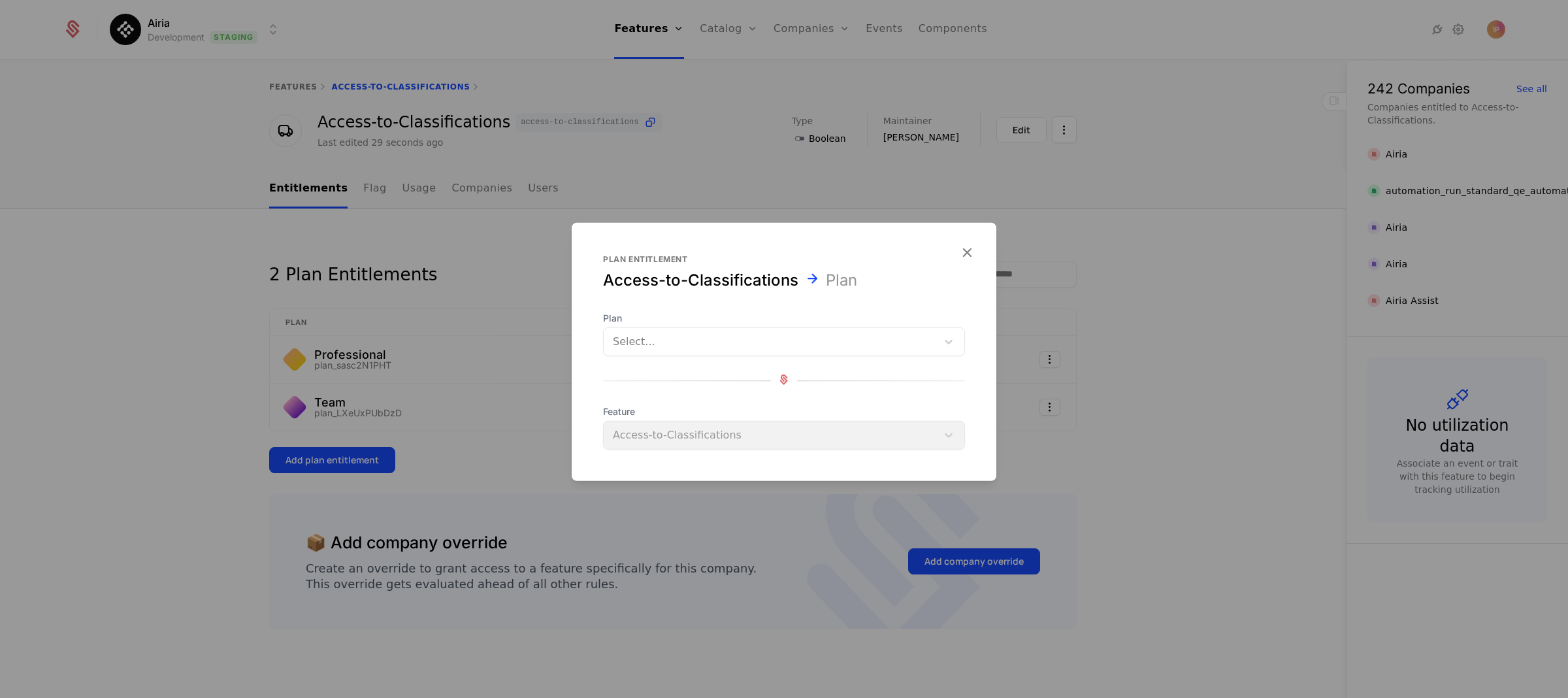
click at [691, 340] on div at bounding box center [770, 342] width 315 height 18
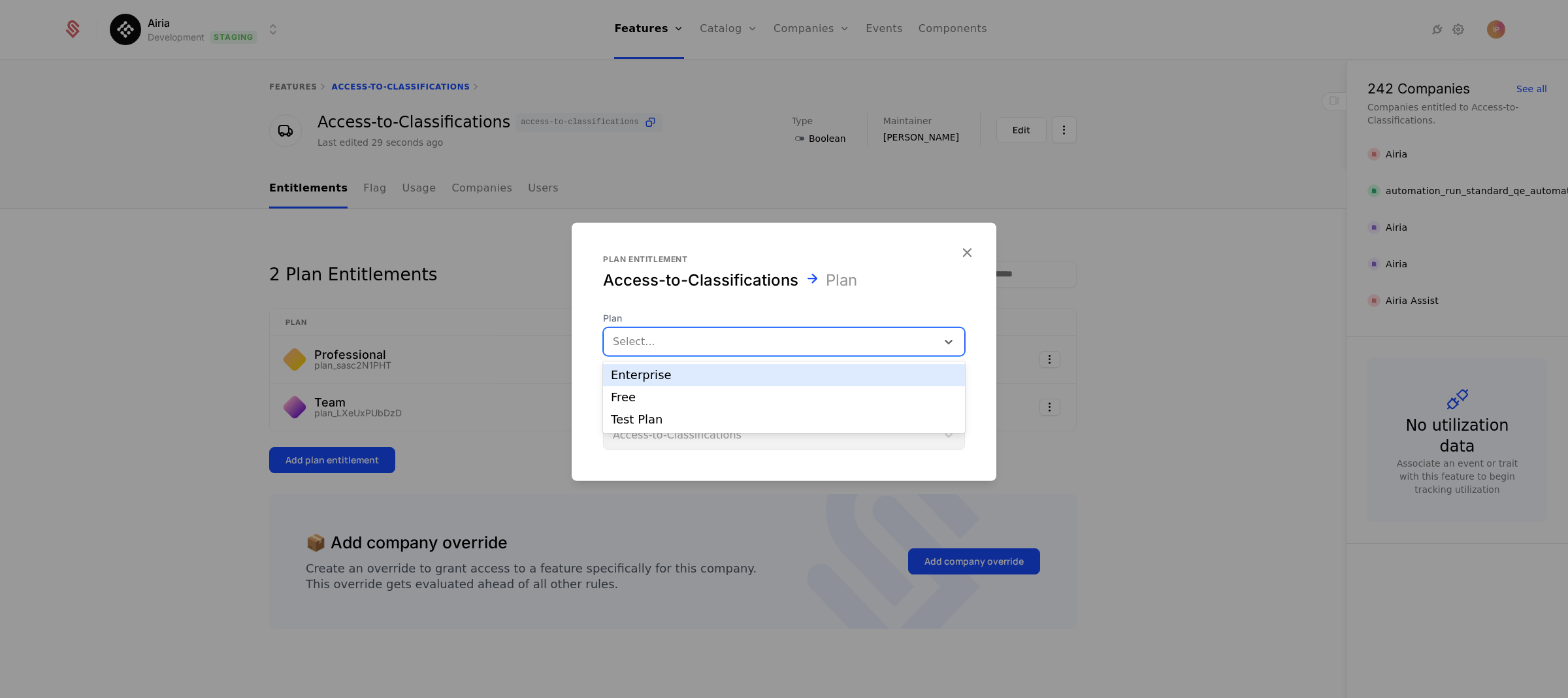
click at [689, 374] on div "Enterprise" at bounding box center [784, 374] width 346 height 12
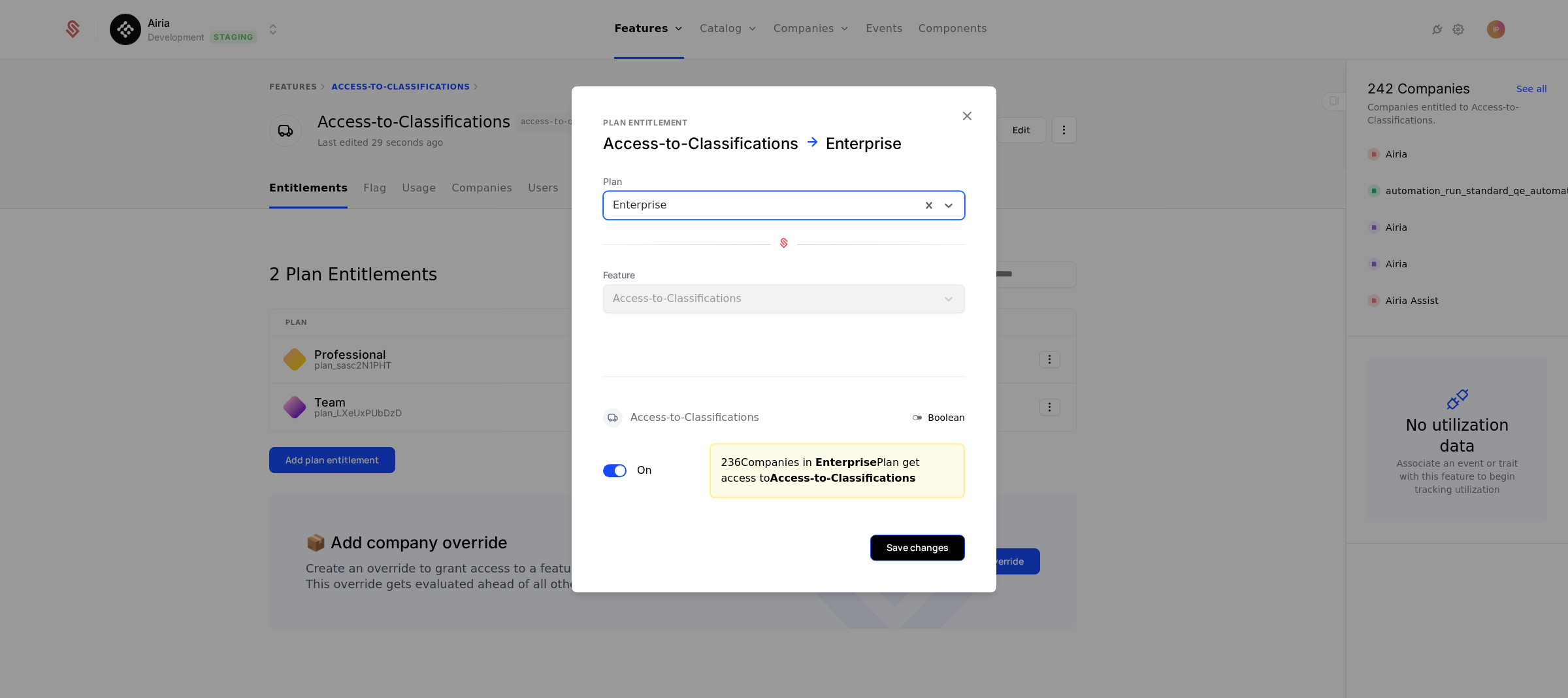
click at [884, 545] on button "Save changes" at bounding box center [918, 547] width 95 height 26
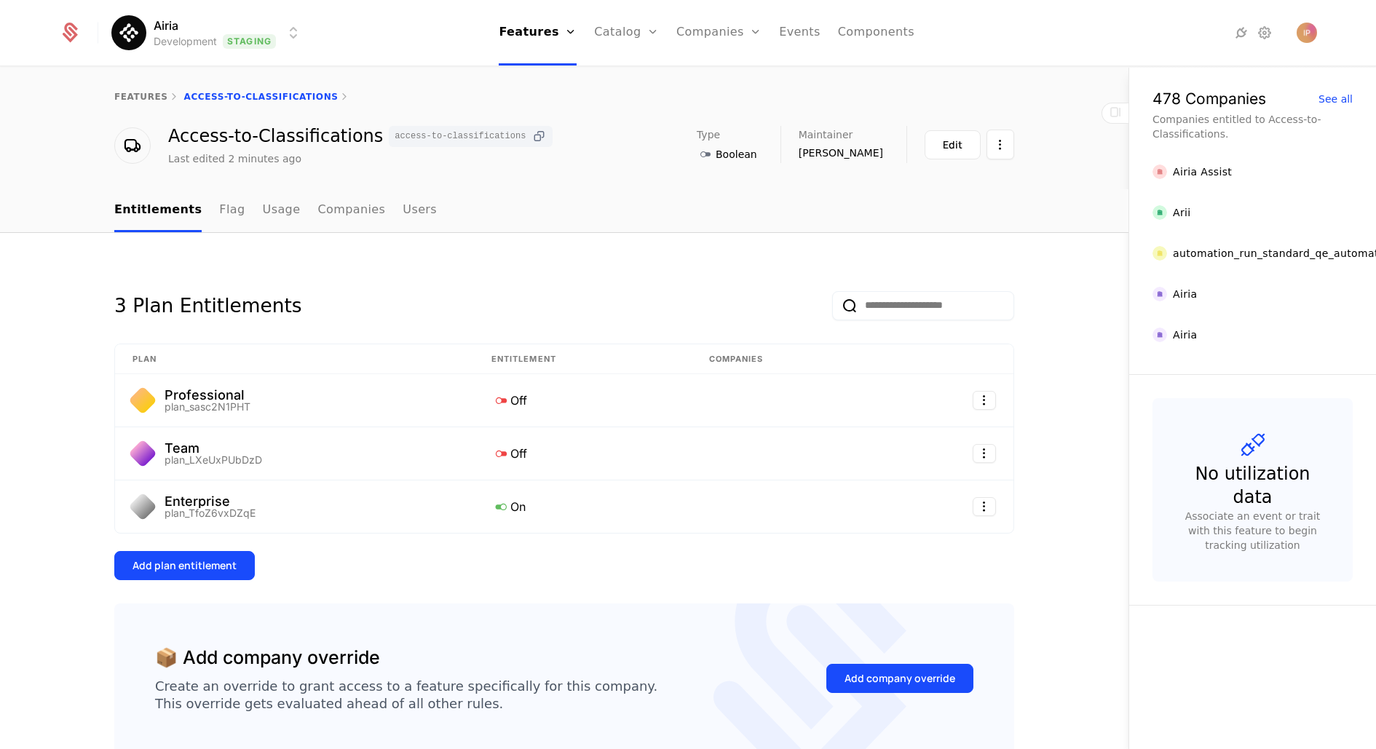
click at [532, 135] on icon at bounding box center [539, 136] width 15 height 15
click at [532, 138] on icon at bounding box center [539, 136] width 15 height 15
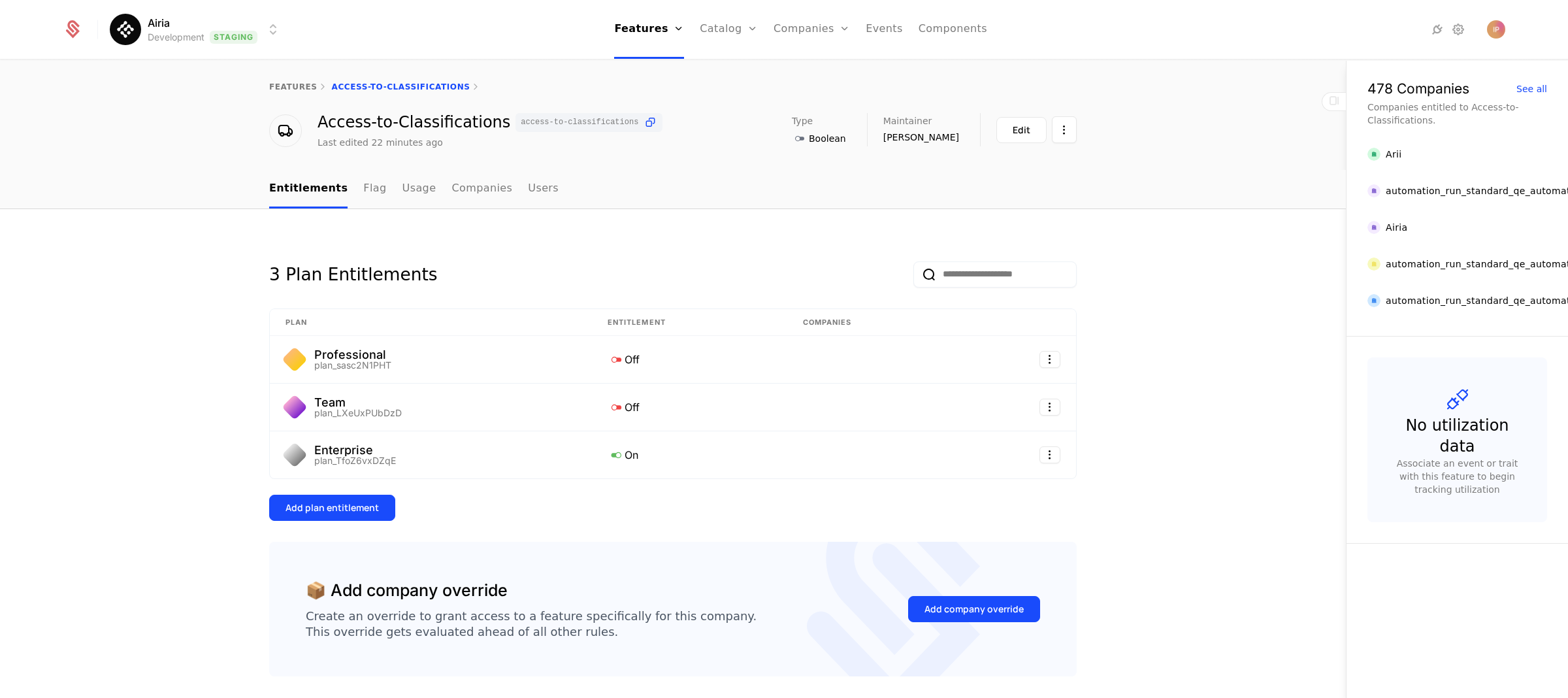
click at [267, 28] on html "Airia Development Staging Features Features Flags Catalog Plans Add Ons Configu…" at bounding box center [784, 349] width 1568 height 698
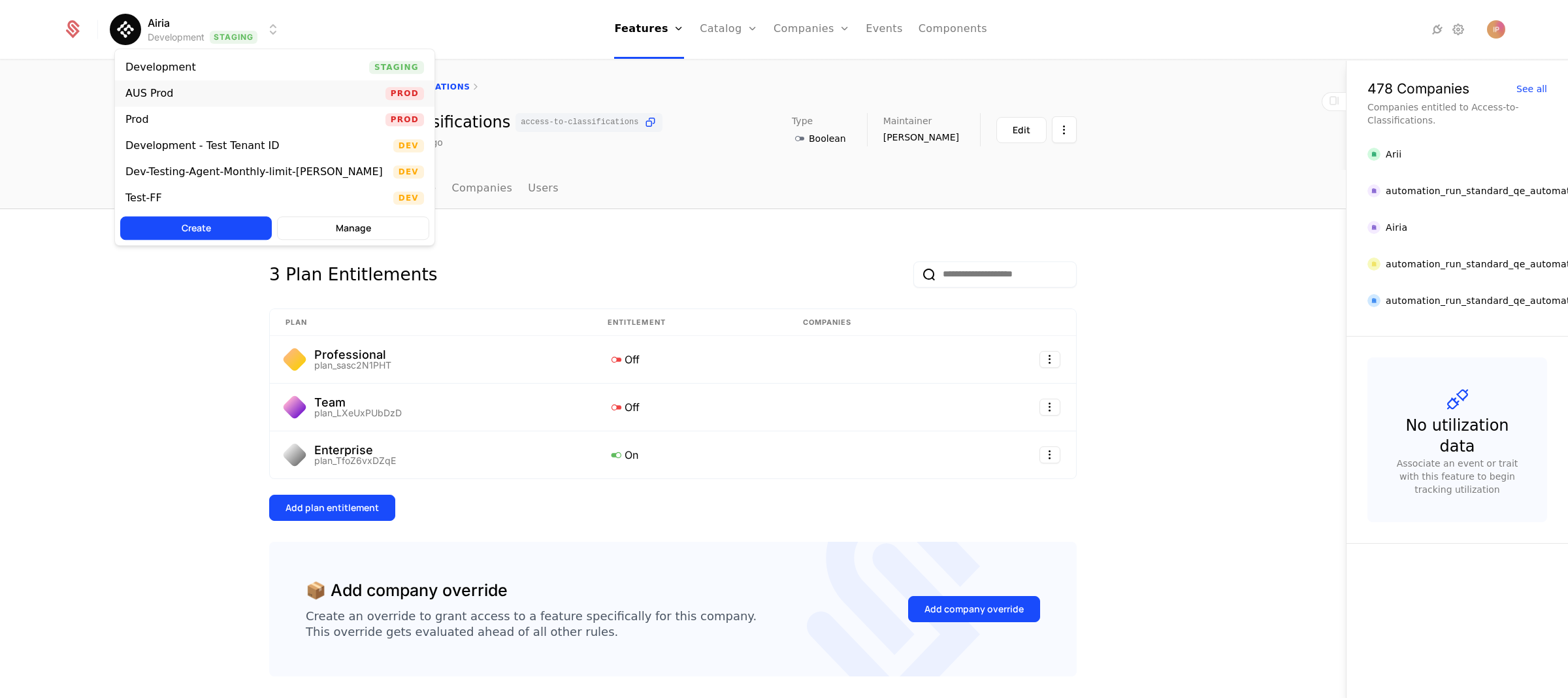
click at [256, 88] on div "AUS Prod Prod" at bounding box center [274, 93] width 319 height 26
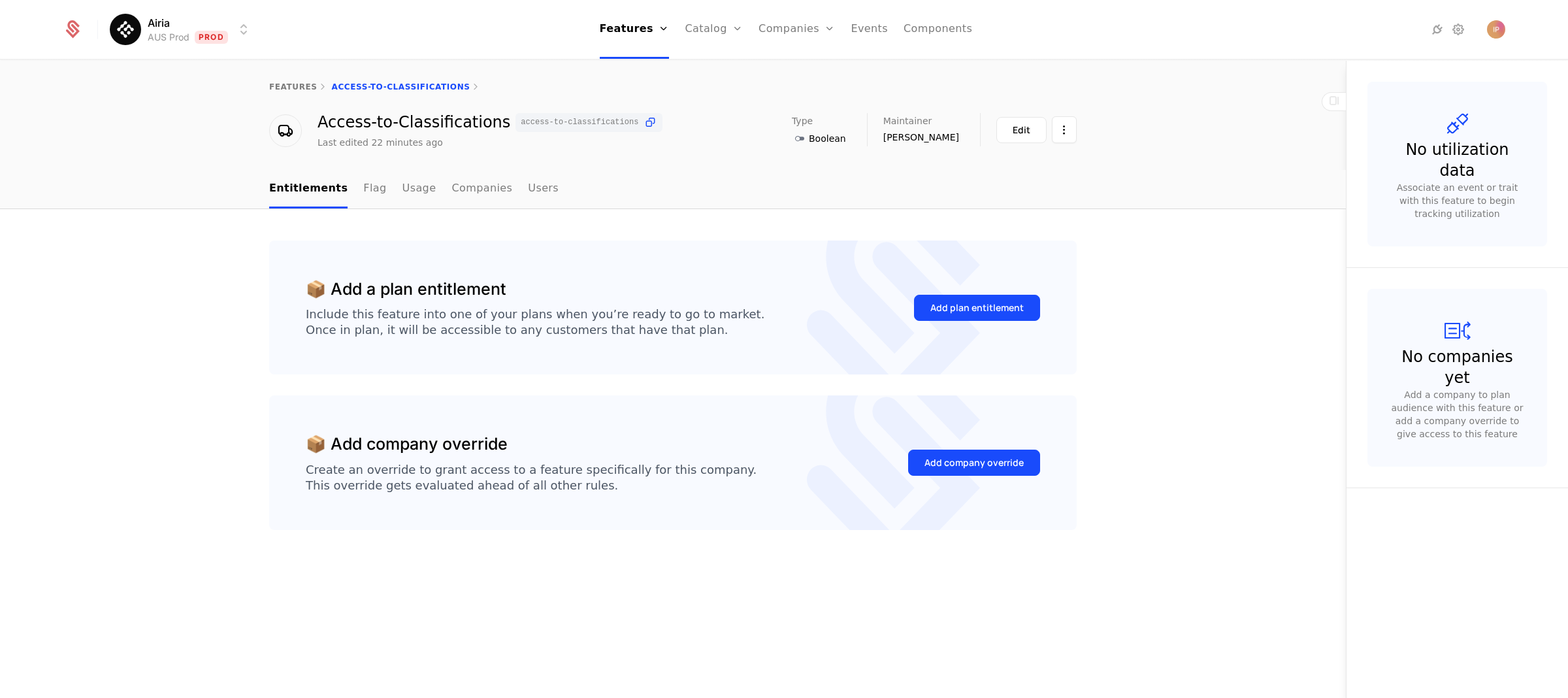
click at [235, 31] on html "Airia AUS Prod Prod Features Features Flags Catalog Plans Add Ons Configuration…" at bounding box center [784, 349] width 1568 height 698
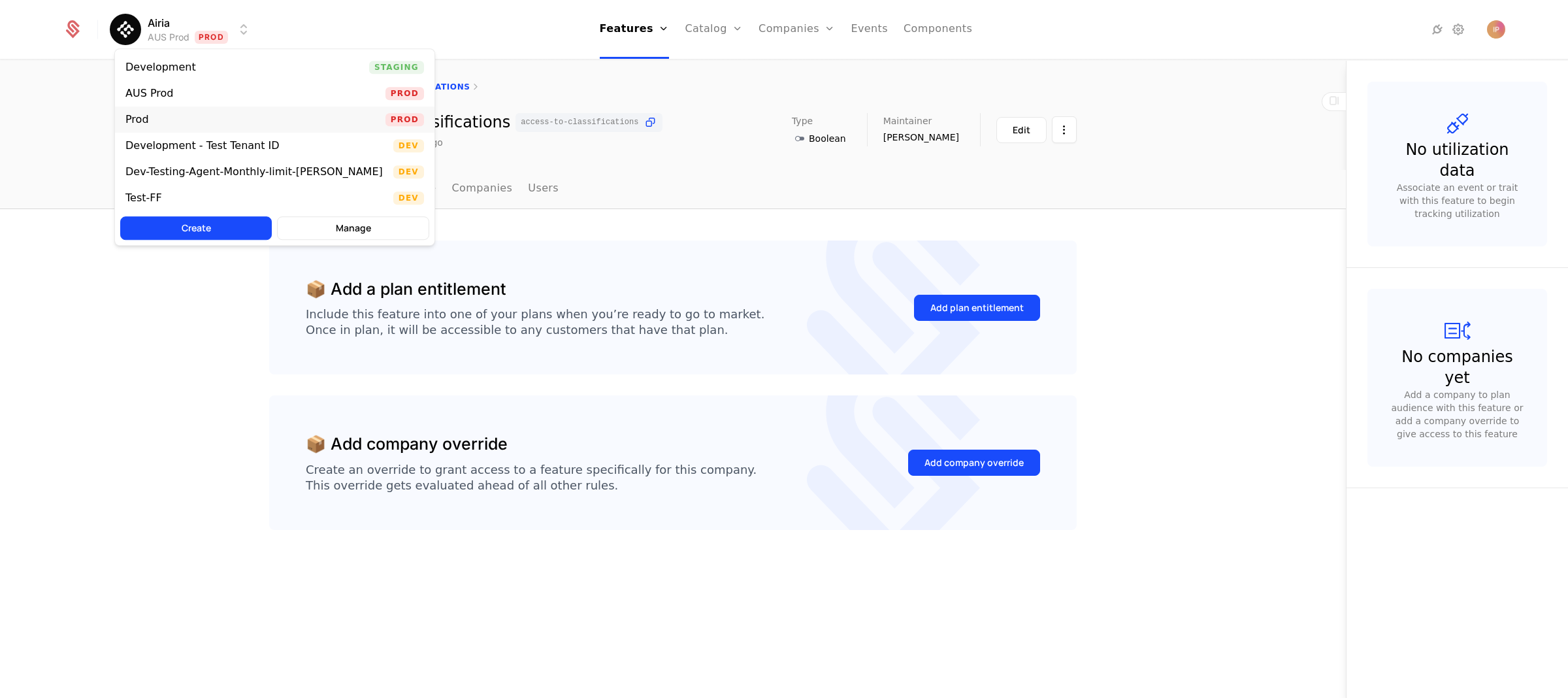
click at [208, 116] on div "Prod Prod" at bounding box center [274, 119] width 319 height 26
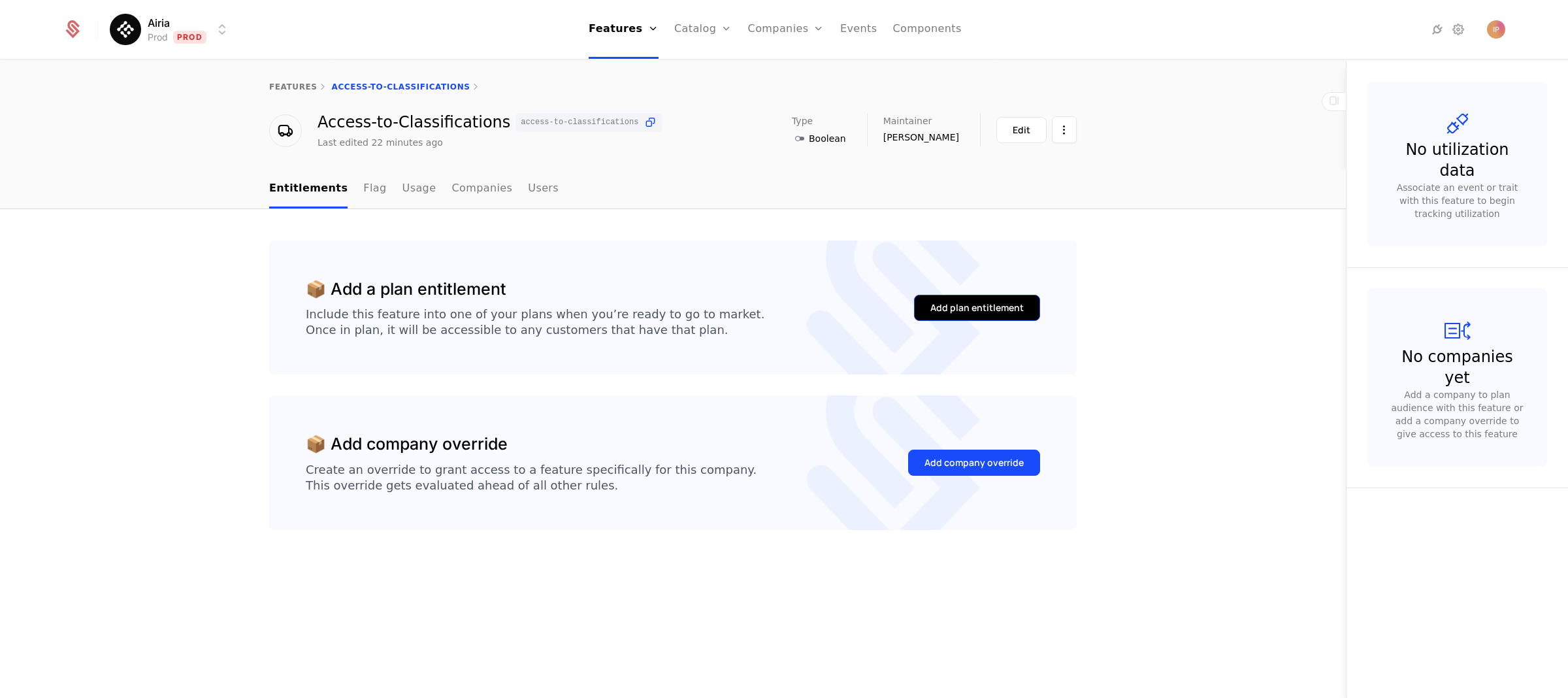
click at [960, 312] on div "Add plan entitlement" at bounding box center [977, 308] width 93 height 13
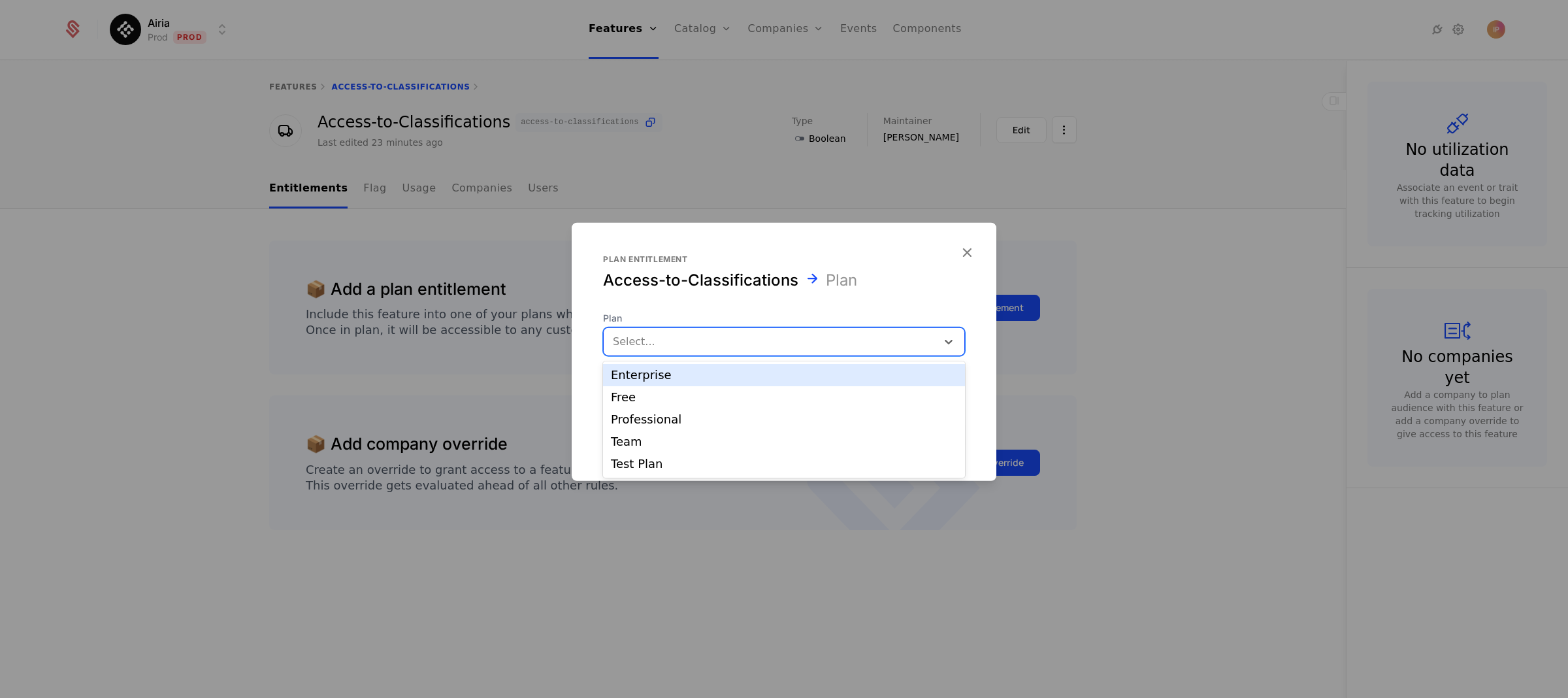
click at [675, 338] on div at bounding box center [770, 342] width 315 height 18
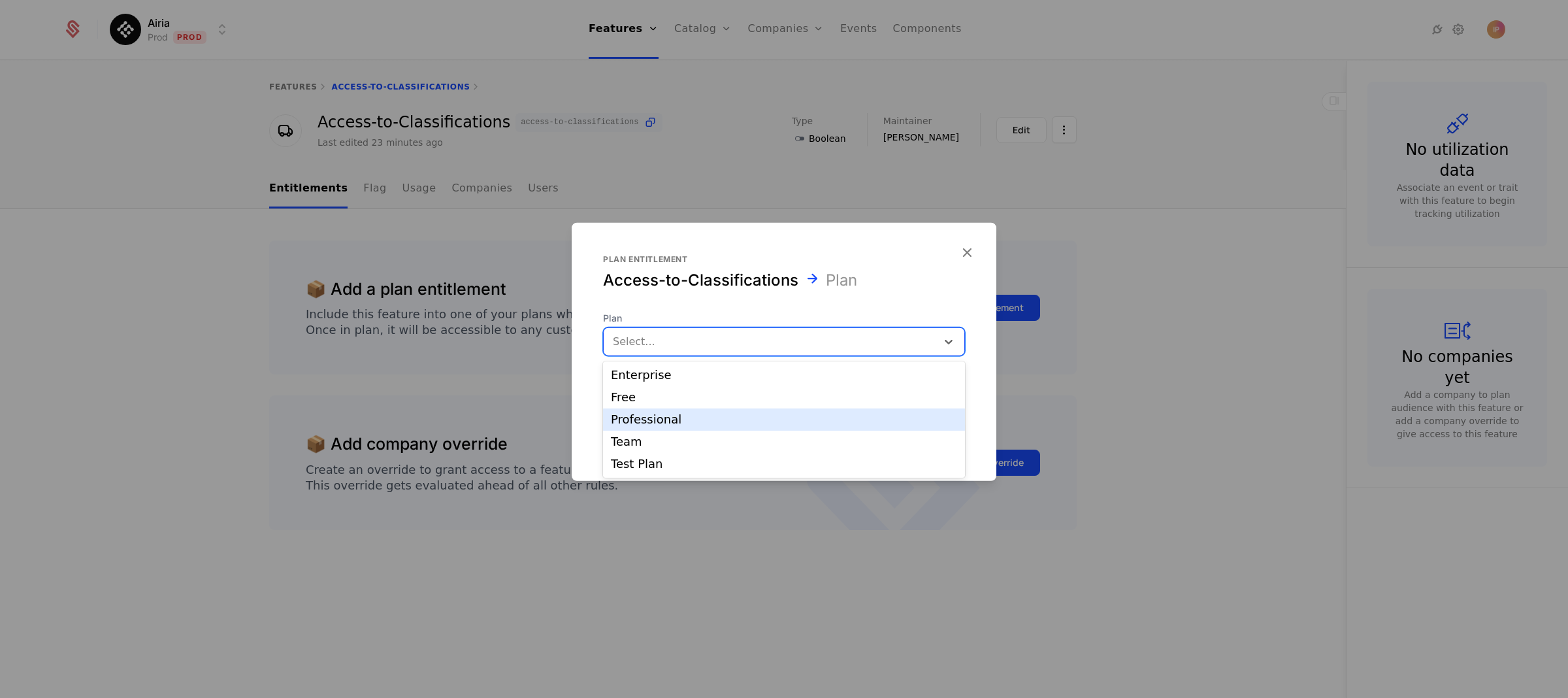
click at [673, 417] on div "Professional" at bounding box center [784, 419] width 346 height 12
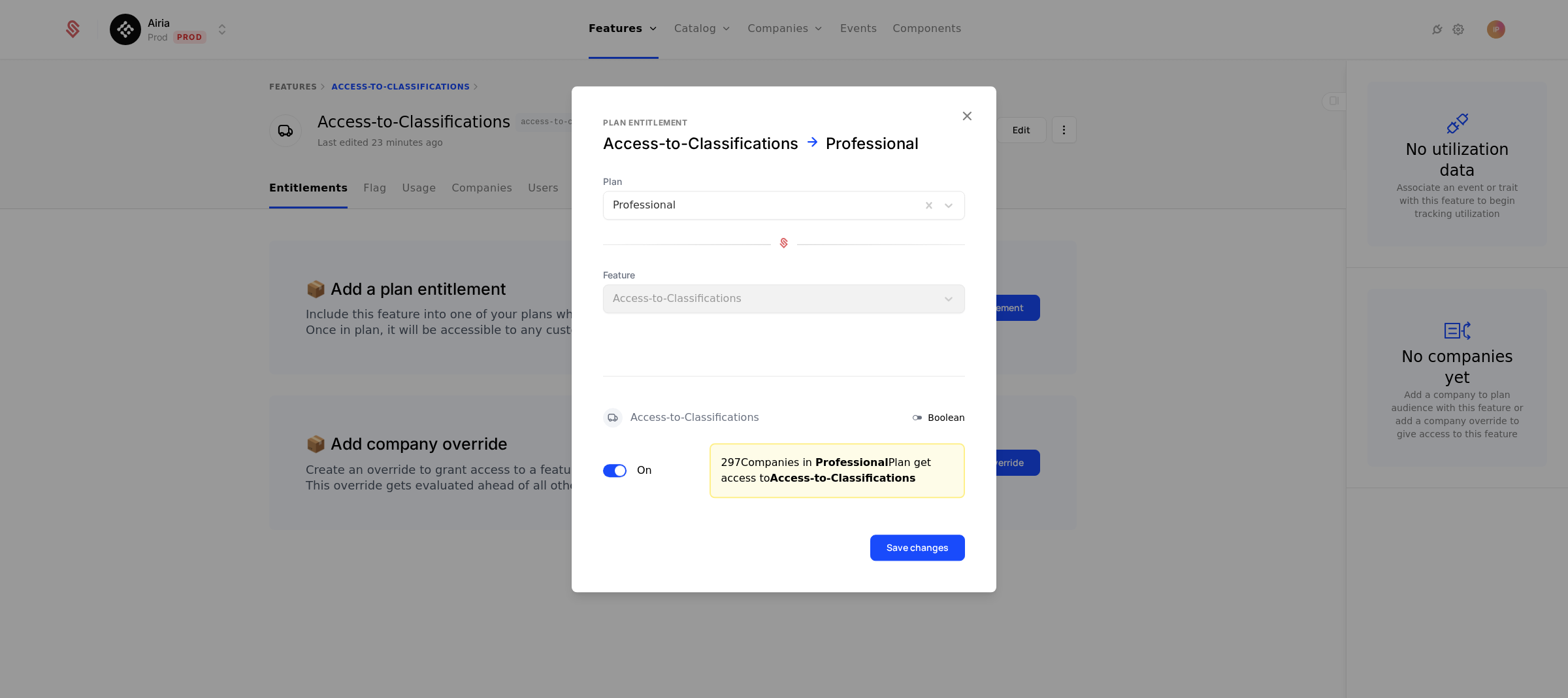
click at [614, 470] on span "button" at bounding box center [620, 470] width 11 height 11
click at [902, 545] on button "Save changes" at bounding box center [918, 547] width 95 height 26
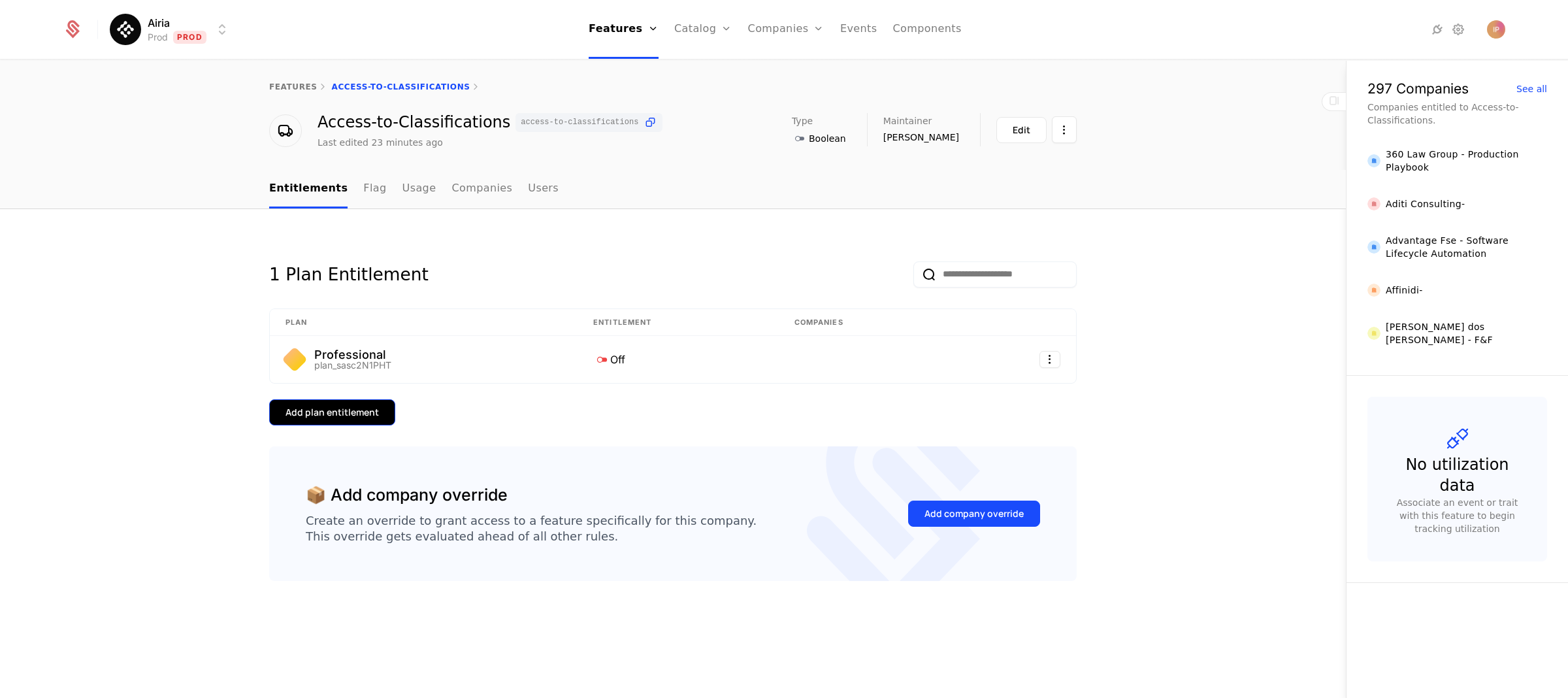
click at [367, 411] on div "Add plan entitlement" at bounding box center [332, 412] width 93 height 13
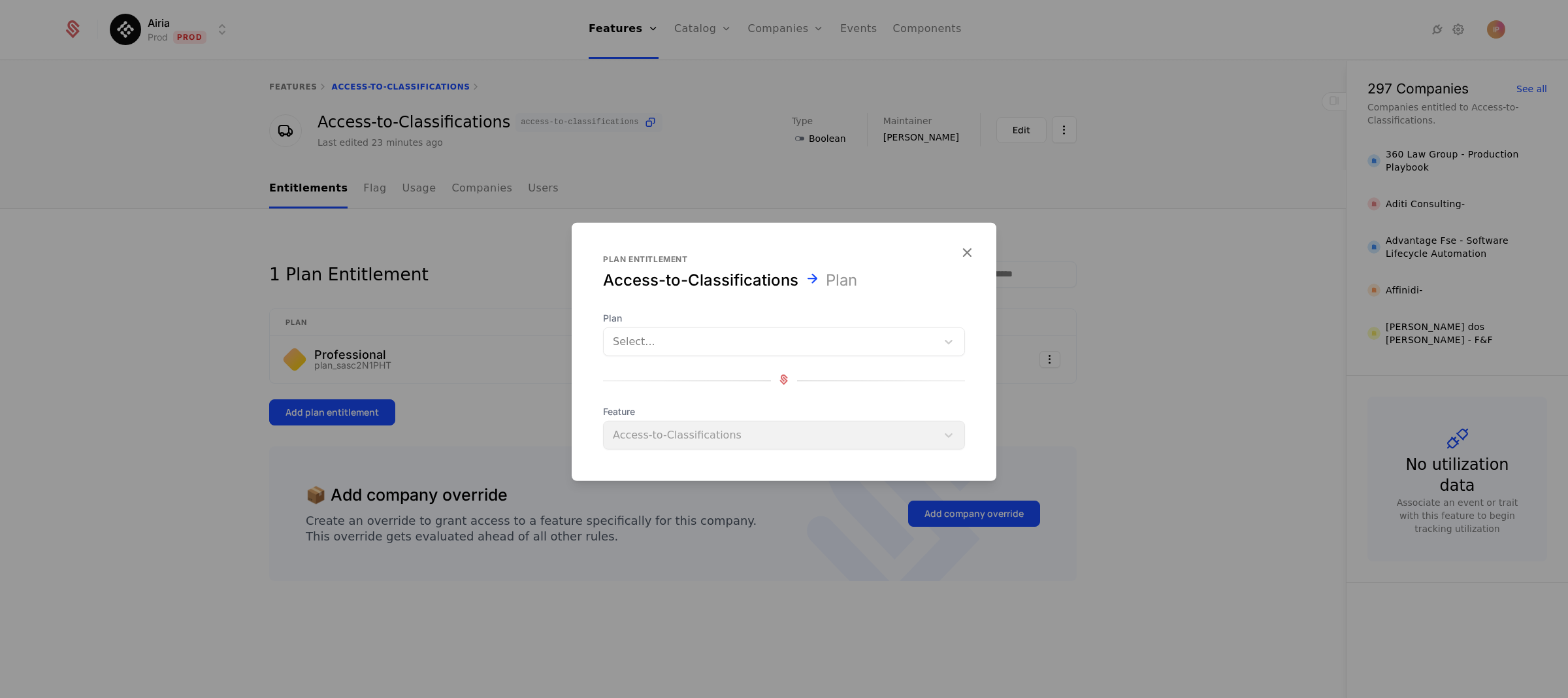
click at [691, 345] on div at bounding box center [770, 342] width 315 height 18
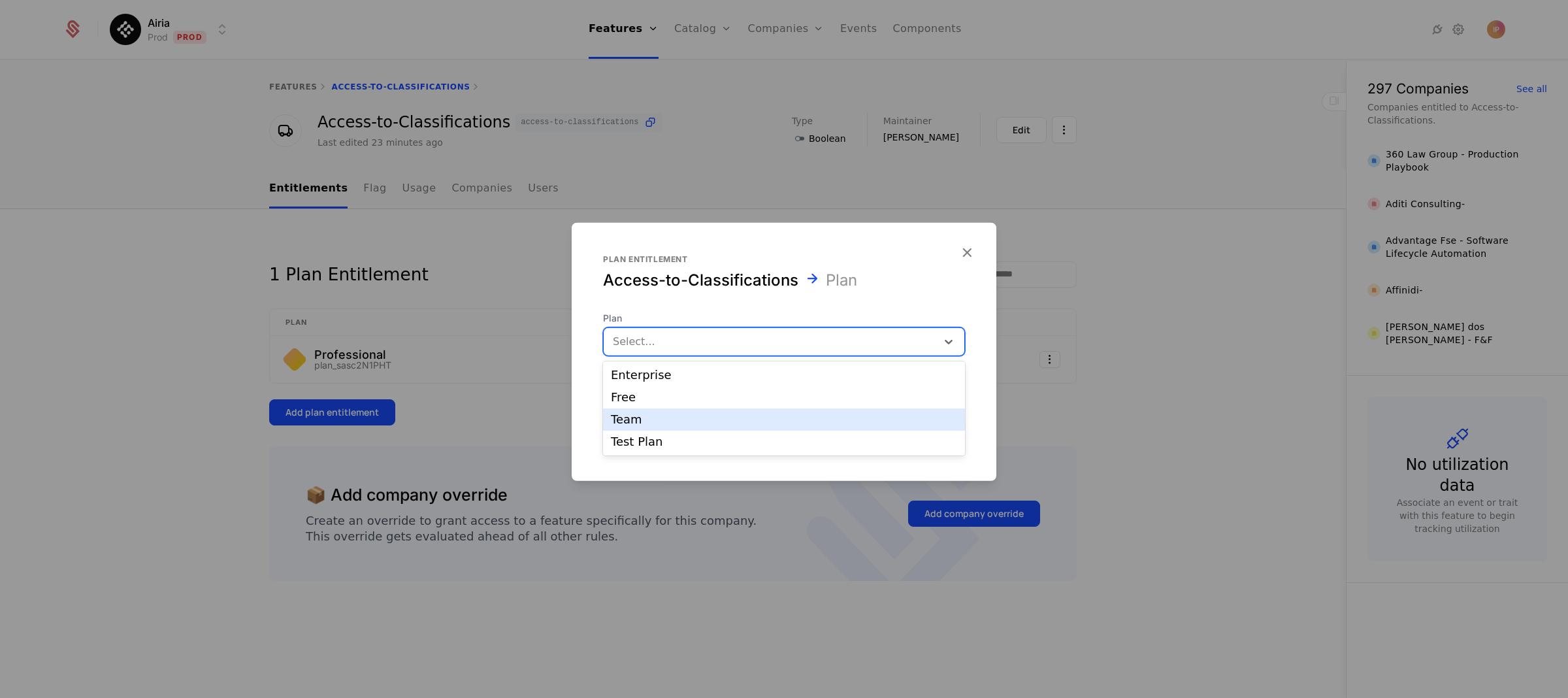
click at [666, 422] on div "Team" at bounding box center [784, 419] width 346 height 12
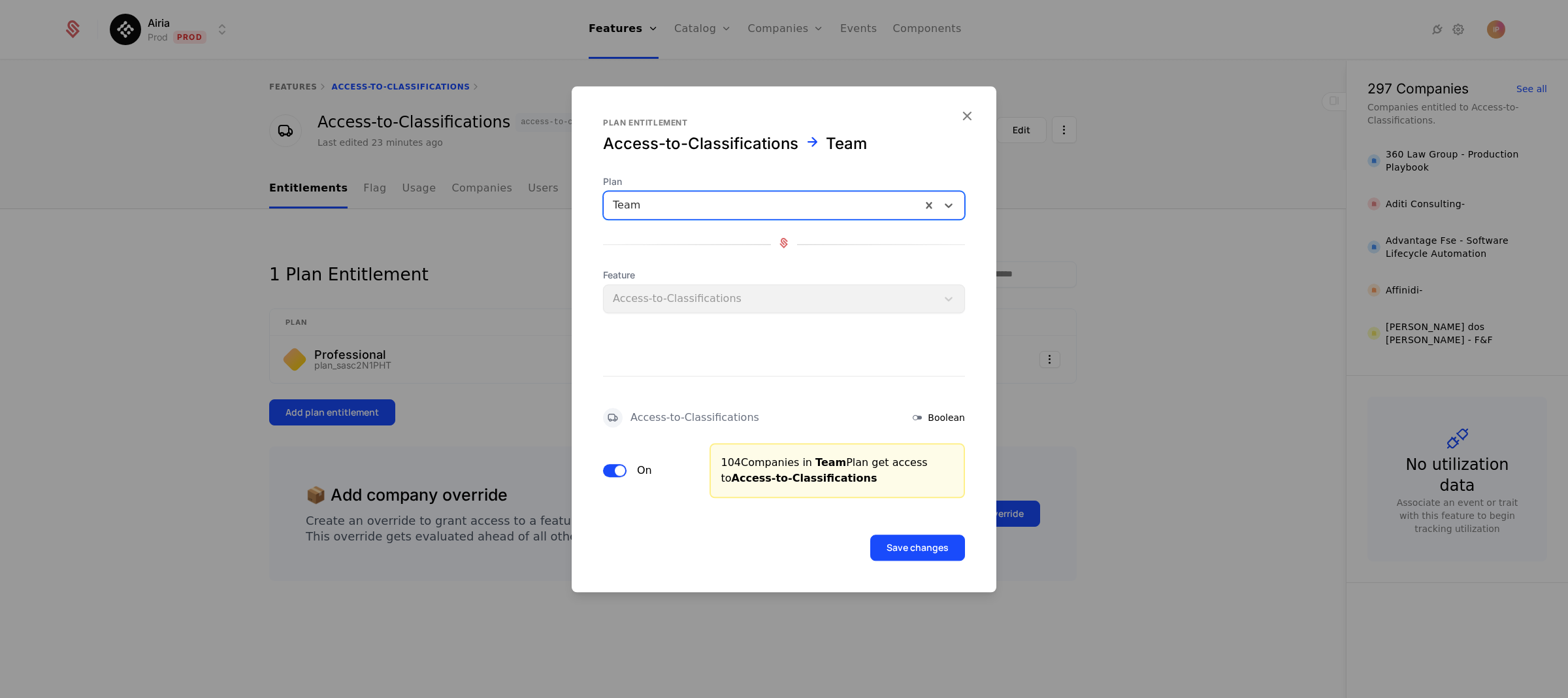
click at [614, 467] on span "button" at bounding box center [620, 470] width 11 height 11
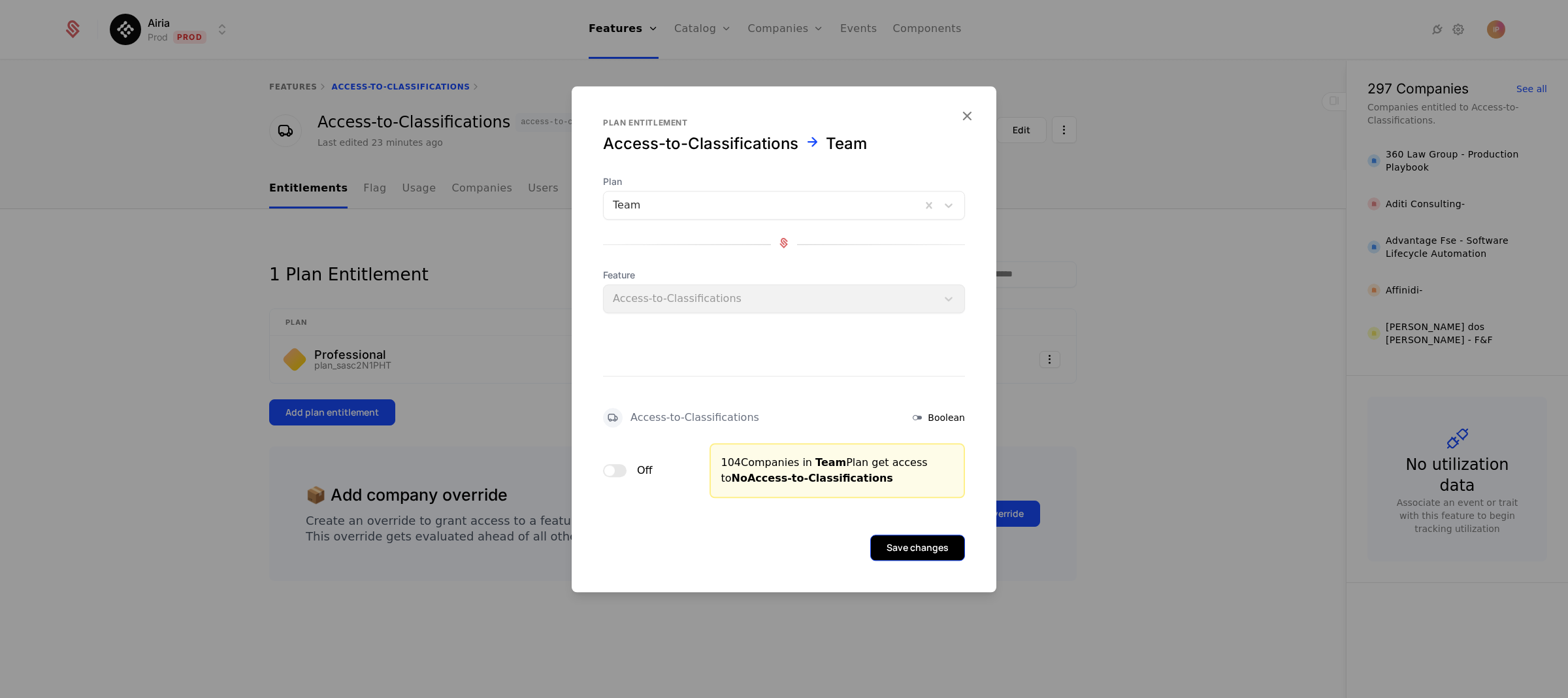
click at [881, 547] on button "Save changes" at bounding box center [918, 547] width 95 height 26
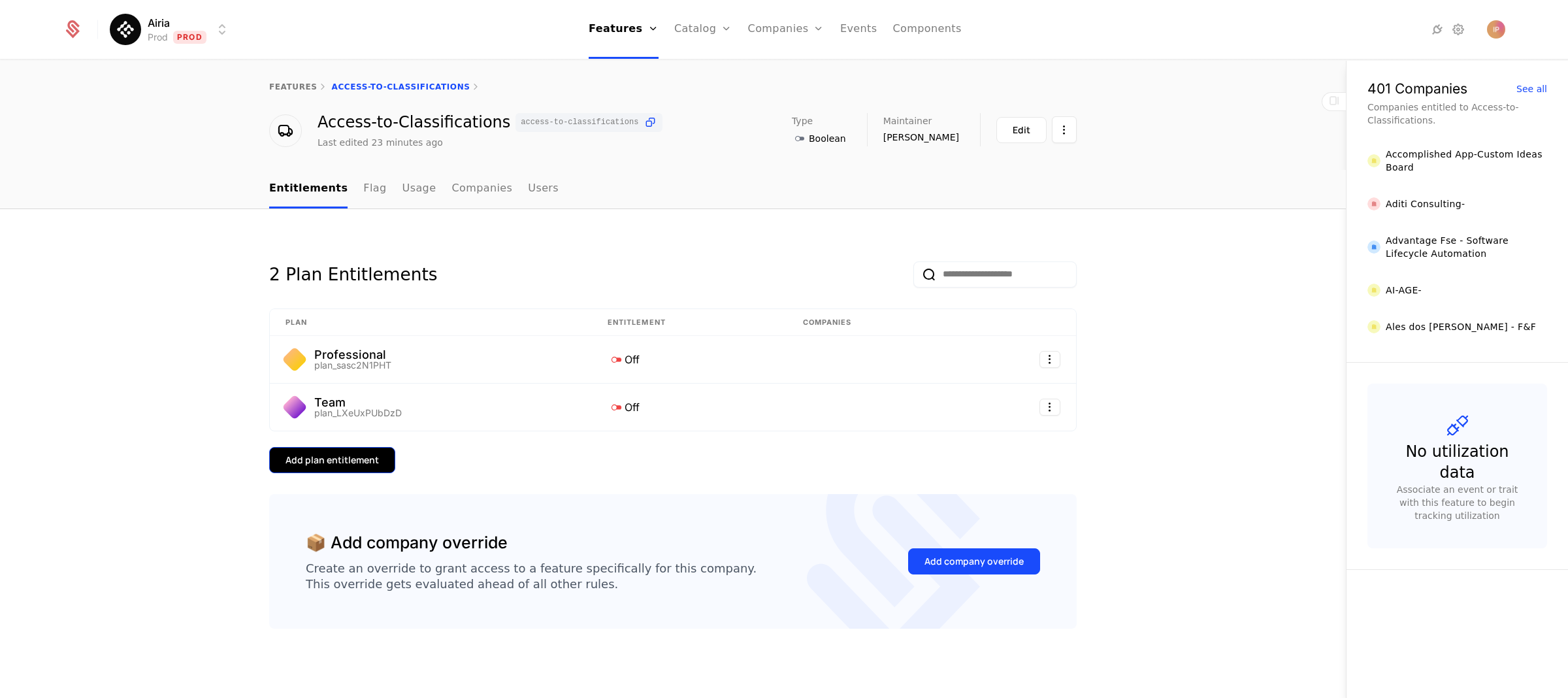
click at [364, 463] on div "Add plan entitlement" at bounding box center [332, 459] width 93 height 13
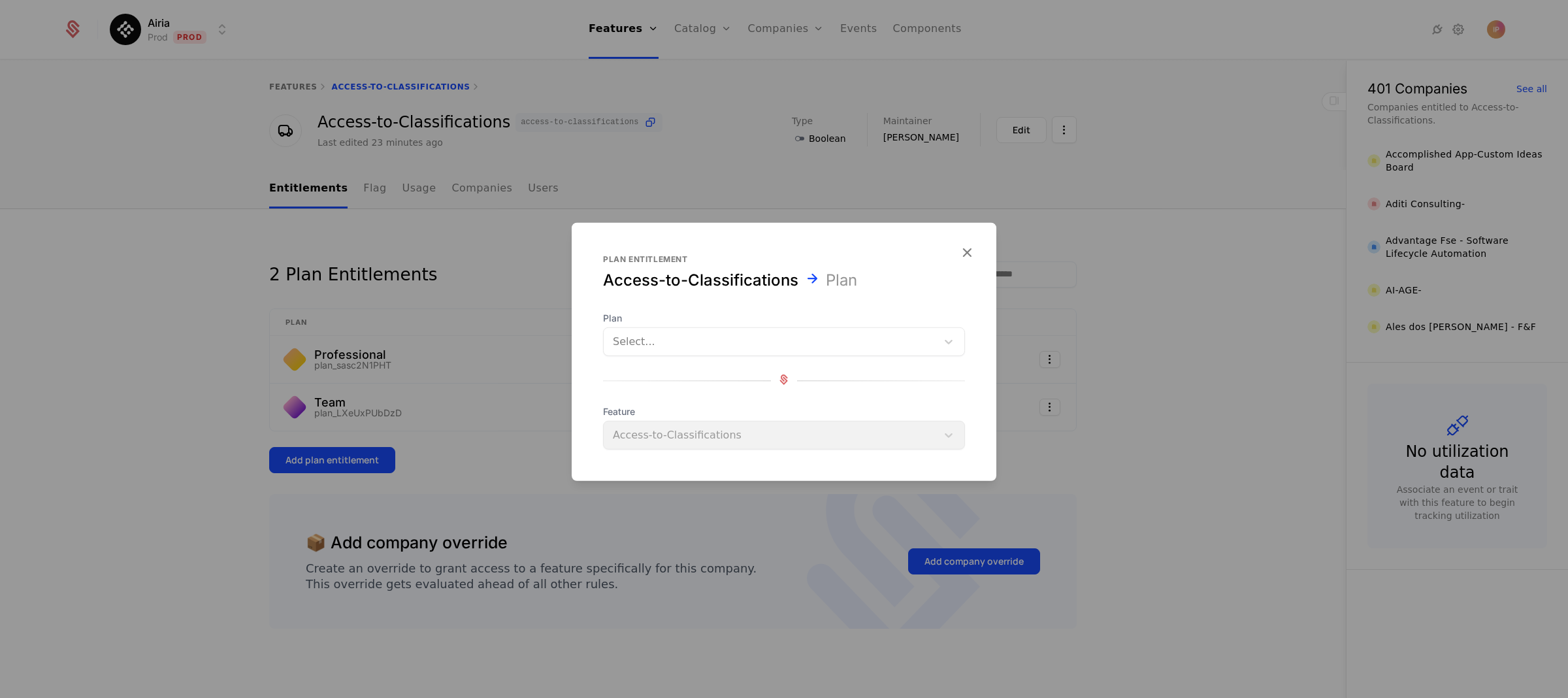
click at [675, 338] on div at bounding box center [770, 342] width 315 height 18
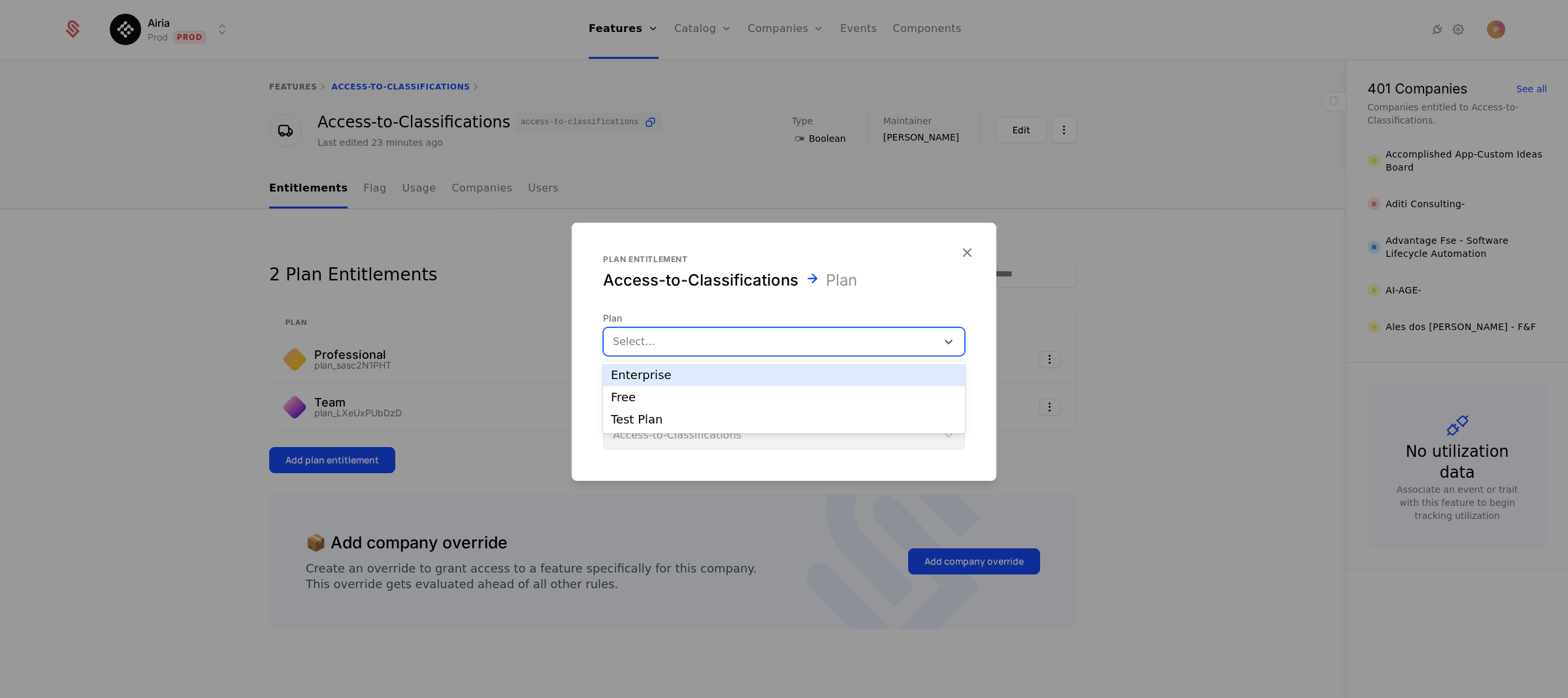
click at [672, 371] on div "Enterprise" at bounding box center [784, 374] width 346 height 12
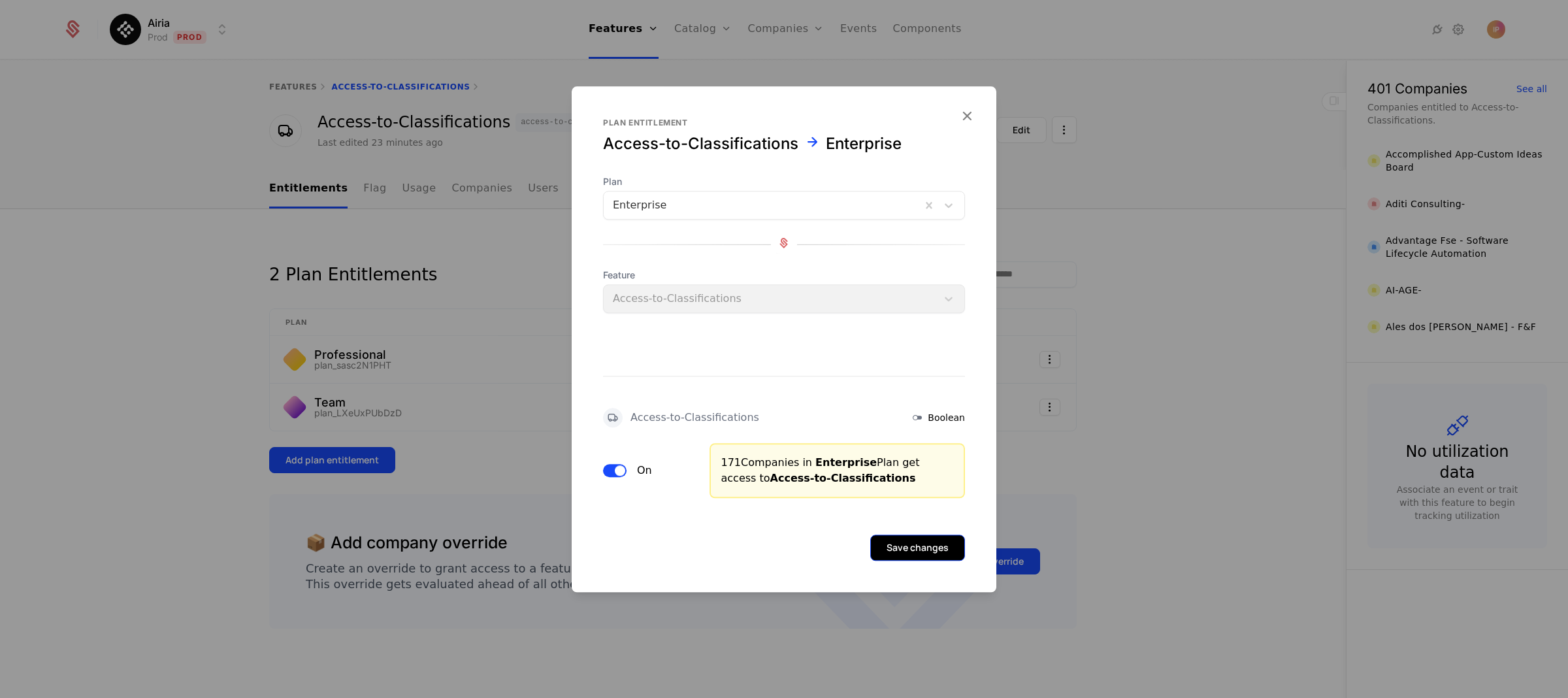
click at [895, 544] on button "Save changes" at bounding box center [918, 547] width 95 height 26
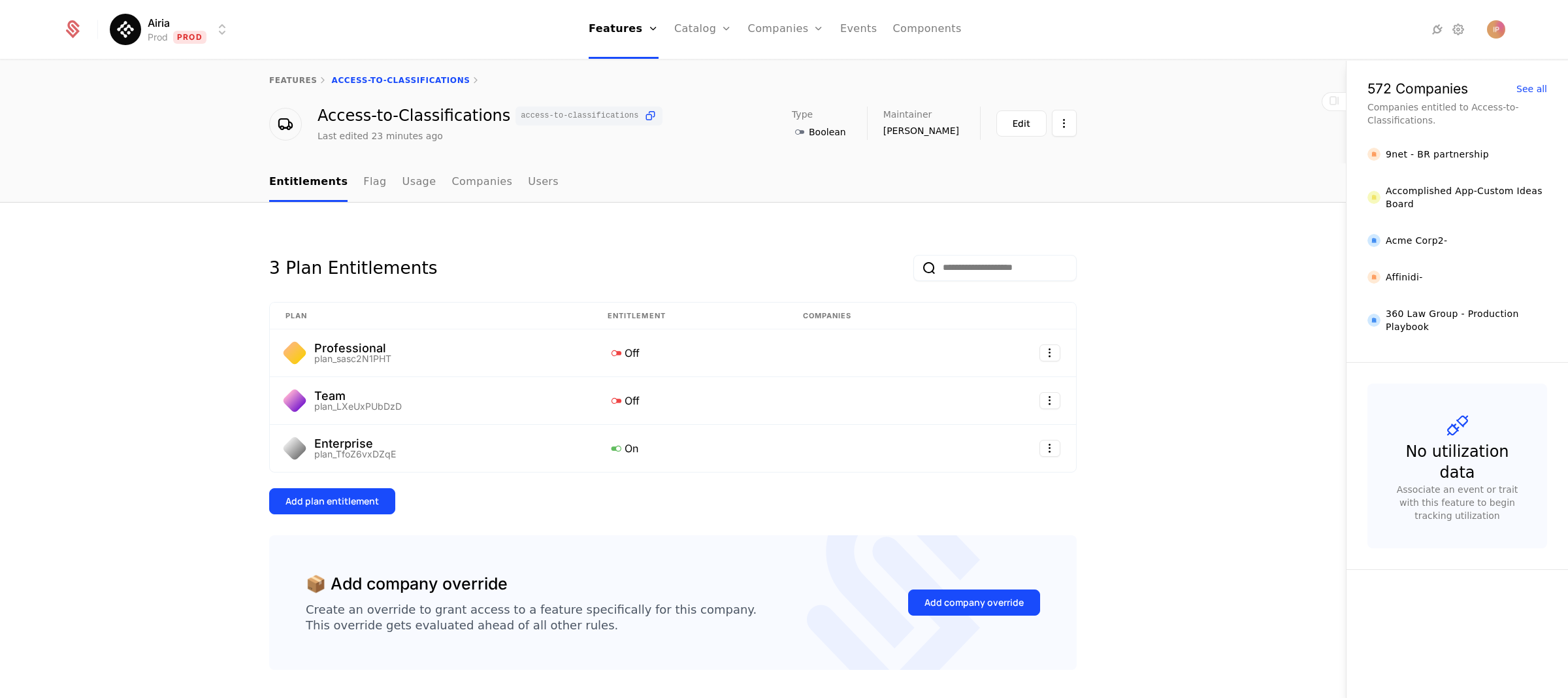
scroll to position [17, 0]
